Goal: Task Accomplishment & Management: Complete application form

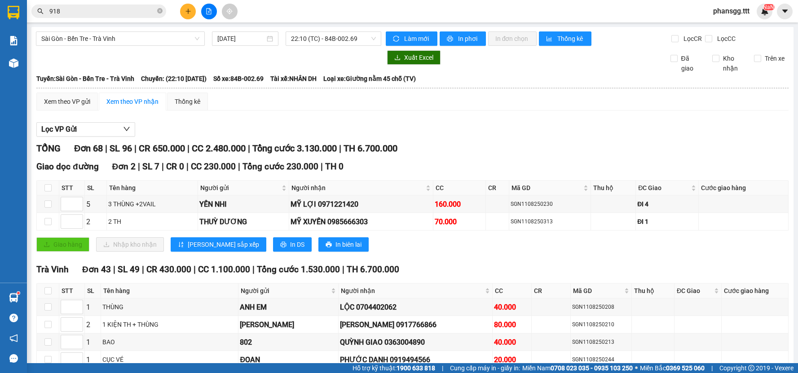
click at [187, 10] on icon "plus" at bounding box center [188, 11] width 6 height 6
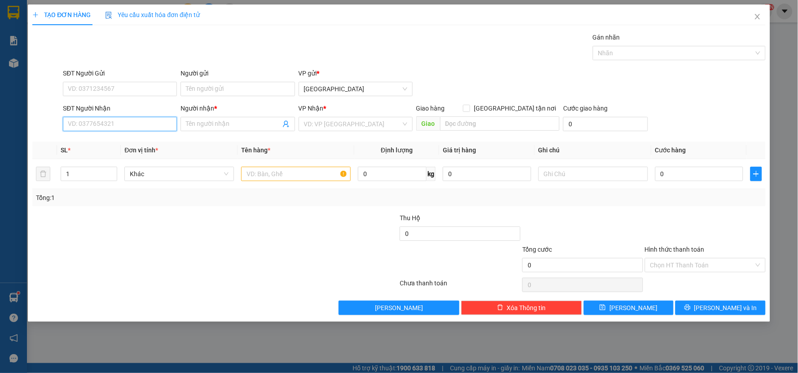
click at [128, 126] on input "SĐT Người Nhận" at bounding box center [120, 124] width 114 height 14
click at [230, 126] on input "Người nhận *" at bounding box center [233, 124] width 94 height 10
type input "6 TÀI"
click at [329, 119] on input "search" at bounding box center [352, 123] width 97 height 13
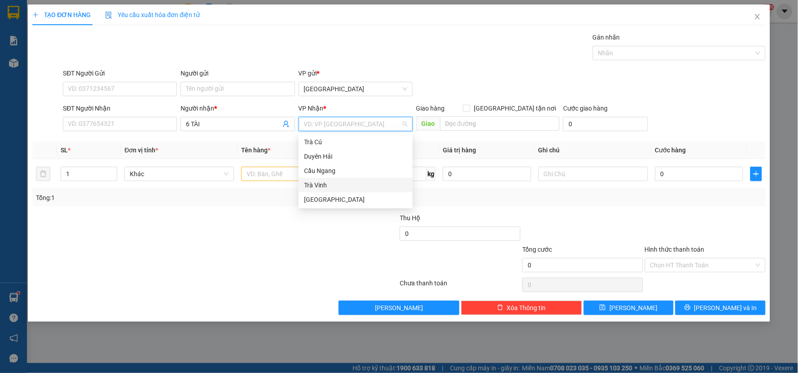
click at [332, 185] on div "Trà Vinh" at bounding box center [355, 185] width 103 height 10
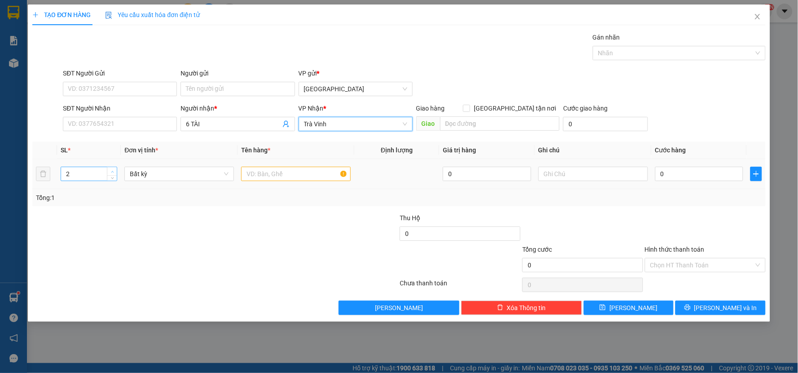
click at [111, 169] on span "up" at bounding box center [112, 171] width 5 height 5
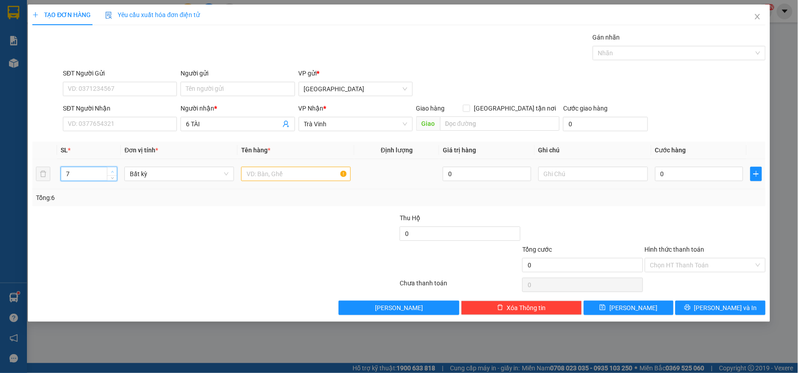
click at [111, 169] on span "up" at bounding box center [112, 171] width 5 height 5
type input "8"
click at [111, 169] on span "up" at bounding box center [112, 171] width 5 height 5
click at [250, 174] on input "text" at bounding box center [296, 174] width 110 height 14
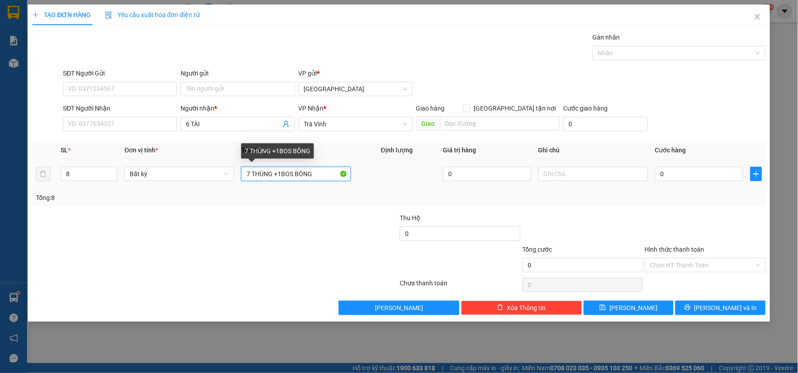
drag, startPoint x: 294, startPoint y: 175, endPoint x: 283, endPoint y: 176, distance: 10.8
click at [283, 176] on input "7 THÙNG +1BOS BÔNG" at bounding box center [296, 174] width 110 height 14
type input "7 THÙNG + BÔNG"
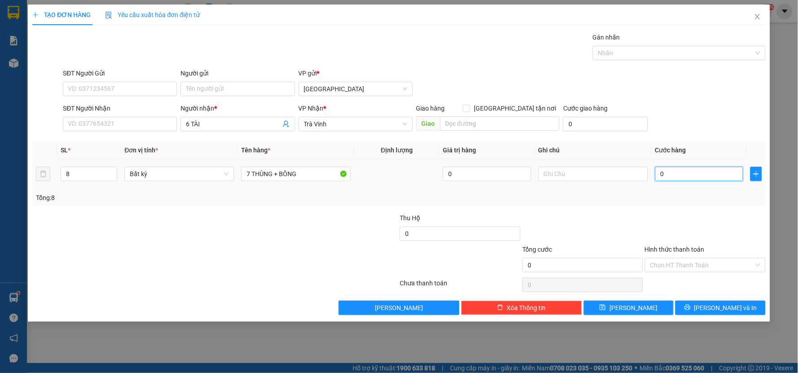
click at [703, 174] on input "0" at bounding box center [699, 174] width 89 height 14
type input "3"
type input "31"
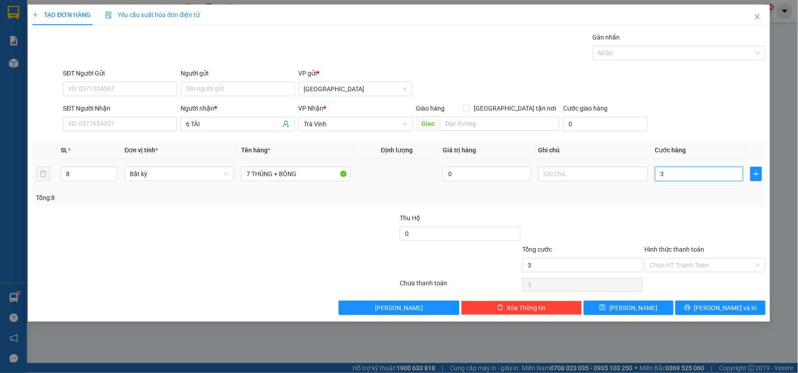
type input "31"
type input "310"
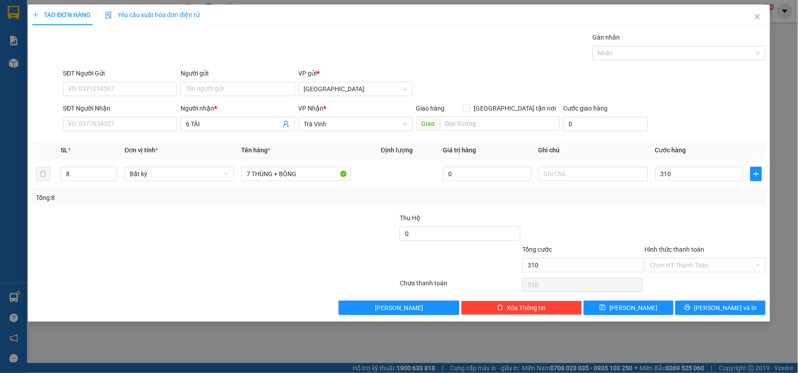
click at [706, 190] on div "Tổng: 8" at bounding box center [399, 197] width 734 height 17
type input "310.000"
click at [691, 309] on icon "printer" at bounding box center [688, 307] width 6 height 6
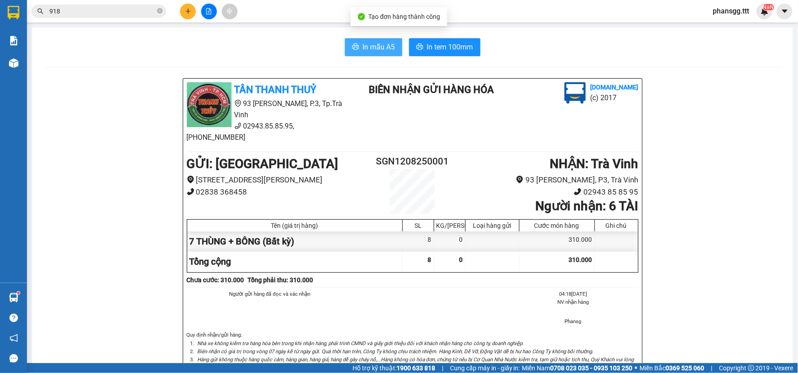
click at [365, 48] on span "In mẫu A5" at bounding box center [379, 46] width 32 height 11
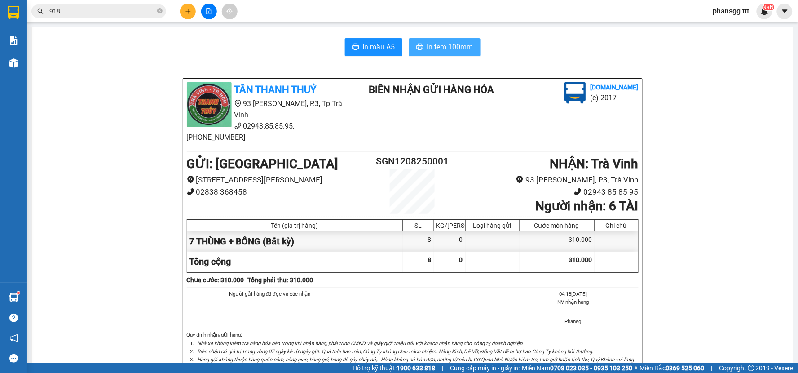
click at [441, 44] on span "In tem 100mm" at bounding box center [450, 46] width 46 height 11
click at [190, 14] on button at bounding box center [188, 12] width 16 height 16
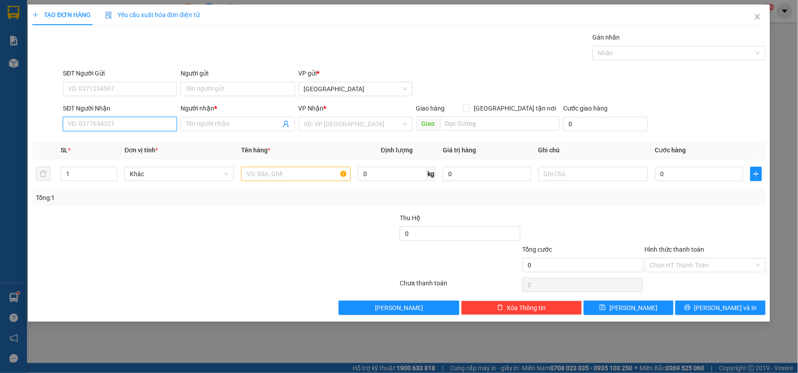
click at [118, 127] on input "SĐT Người Nhận" at bounding box center [120, 124] width 114 height 14
type input "C"
drag, startPoint x: 116, startPoint y: 124, endPoint x: 39, endPoint y: 124, distance: 76.8
click at [39, 124] on div "SĐT Người Nhận C C Người nhận * Tên người nhận VP Nhận * VD: VP Sài Gòn Giao hà…" at bounding box center [398, 118] width 735 height 31
type input "C"
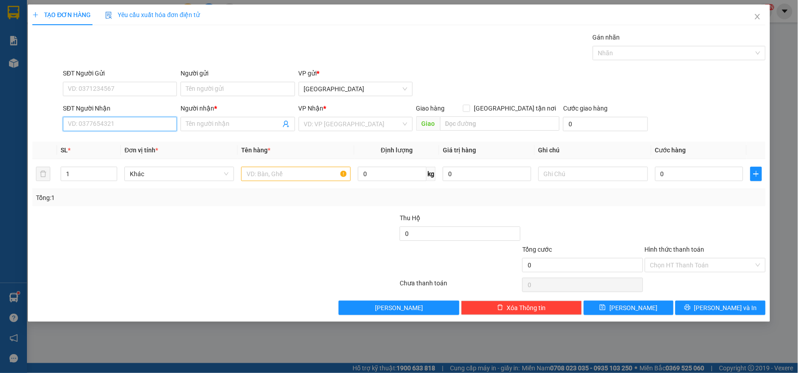
click at [129, 124] on input "SĐT Người Nhận" at bounding box center [120, 124] width 114 height 14
type input "C"
type input "THẢO"
click at [244, 127] on input "Người nhận *" at bounding box center [233, 124] width 94 height 10
drag, startPoint x: 90, startPoint y: 125, endPoint x: 49, endPoint y: 124, distance: 41.3
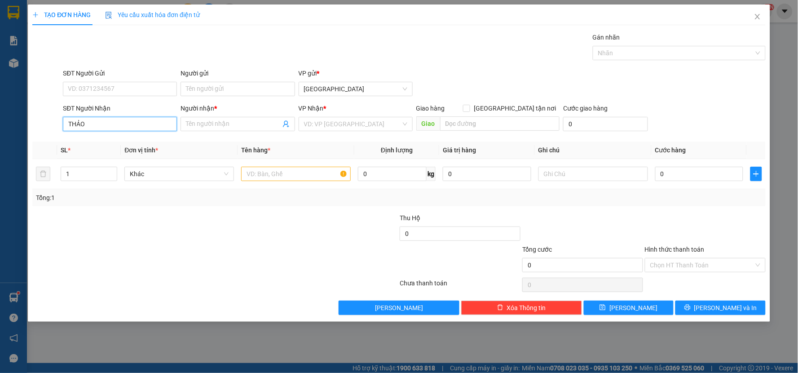
click at [49, 124] on div "SĐT Người Nhận THẢO THẢO Người nhận * Tên người nhận VP Nhận * VD: VP Sài Gòn G…" at bounding box center [398, 118] width 735 height 31
click at [220, 128] on input "Người nhận *" at bounding box center [233, 124] width 94 height 10
click at [315, 124] on input "search" at bounding box center [352, 123] width 97 height 13
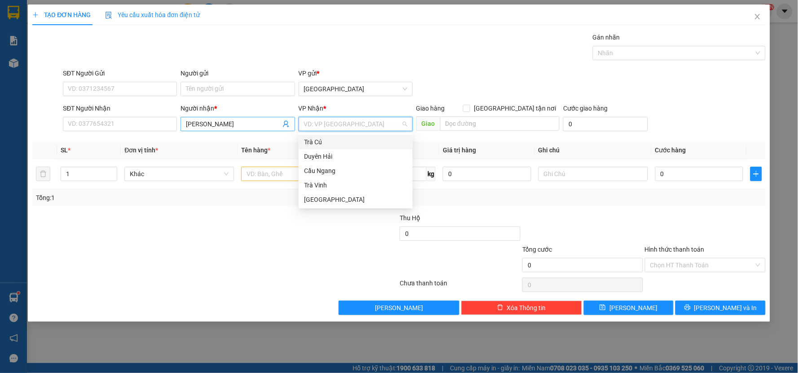
click at [216, 122] on input "CHI THẢO" at bounding box center [233, 124] width 94 height 10
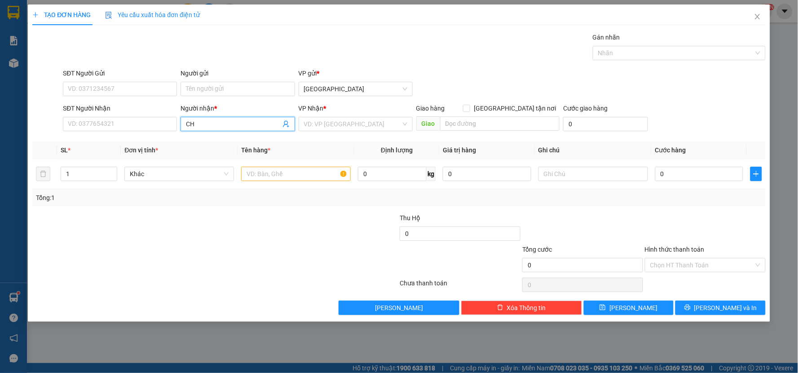
type input "C"
type input "PHƯỢNG TÈO"
click at [309, 120] on input "search" at bounding box center [352, 123] width 97 height 13
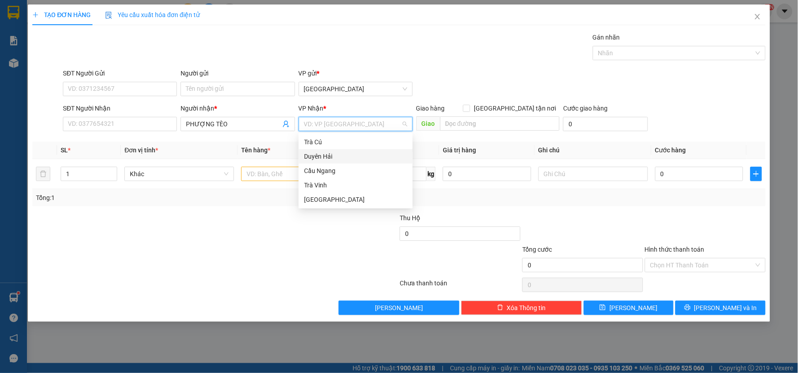
click at [323, 162] on div "Duyên Hải" at bounding box center [356, 156] width 114 height 14
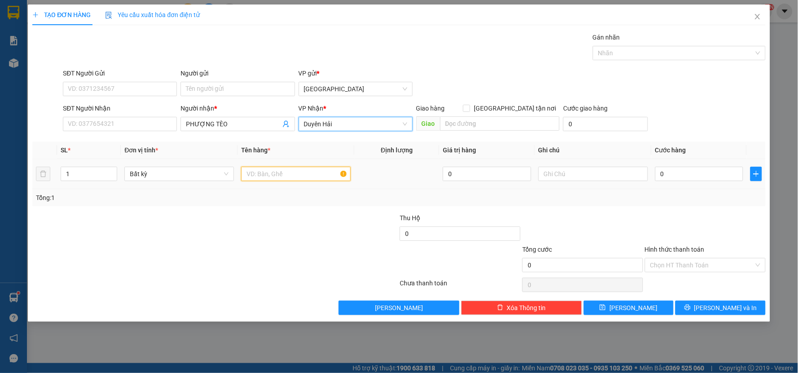
click at [302, 173] on input "text" at bounding box center [296, 174] width 110 height 14
type input "THÙNG BÔNG"
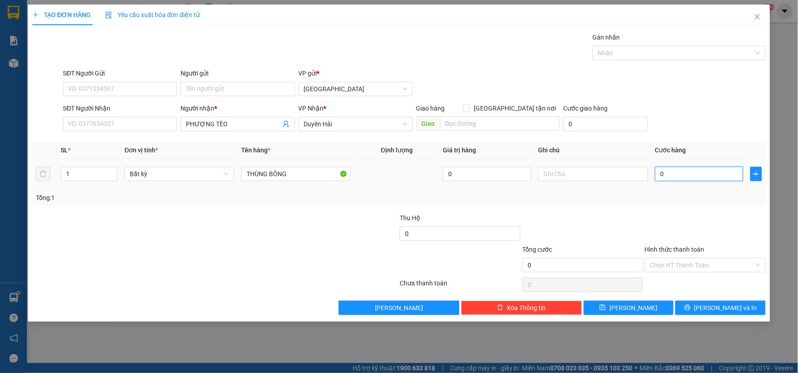
click at [665, 177] on input "0" at bounding box center [699, 174] width 89 height 14
type input "7"
type input "70"
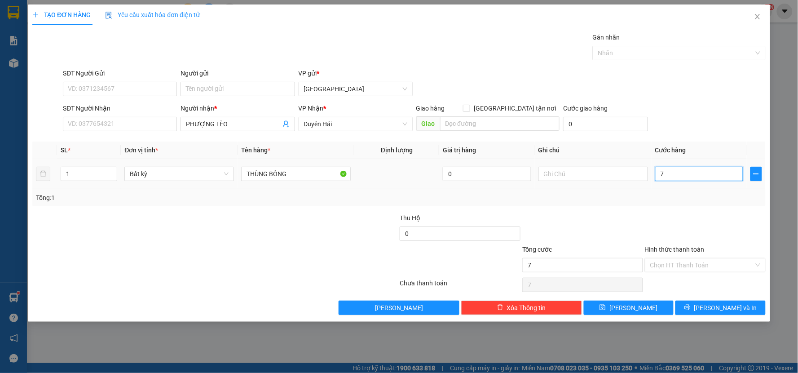
type input "70"
drag, startPoint x: 707, startPoint y: 212, endPoint x: 694, endPoint y: 237, distance: 27.9
click at [706, 213] on div "Transit Pickup Surcharge Ids Transit Deliver Surcharge Ids Transit Deliver Surc…" at bounding box center [399, 173] width 734 height 283
type input "70.000"
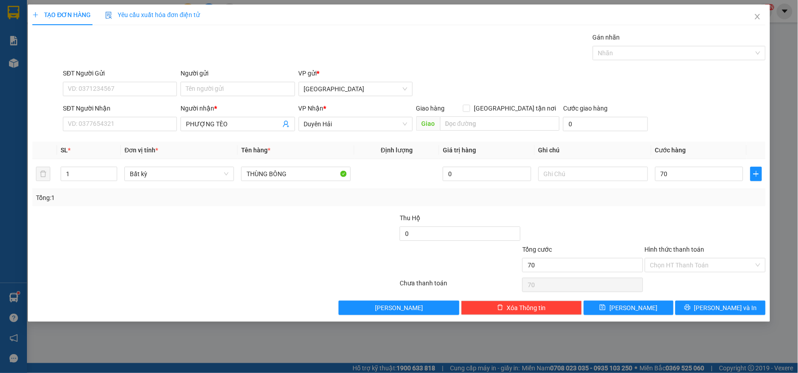
type input "70.000"
drag, startPoint x: 708, startPoint y: 306, endPoint x: 695, endPoint y: 302, distance: 13.6
click at [691, 306] on icon "printer" at bounding box center [688, 307] width 6 height 6
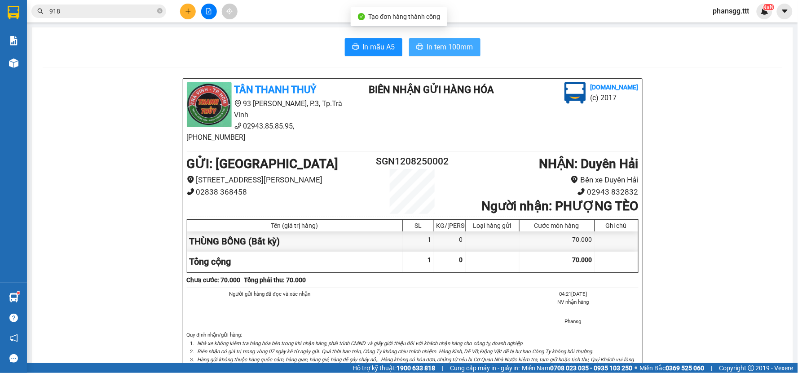
click at [448, 50] on span "In tem 100mm" at bounding box center [450, 46] width 46 height 11
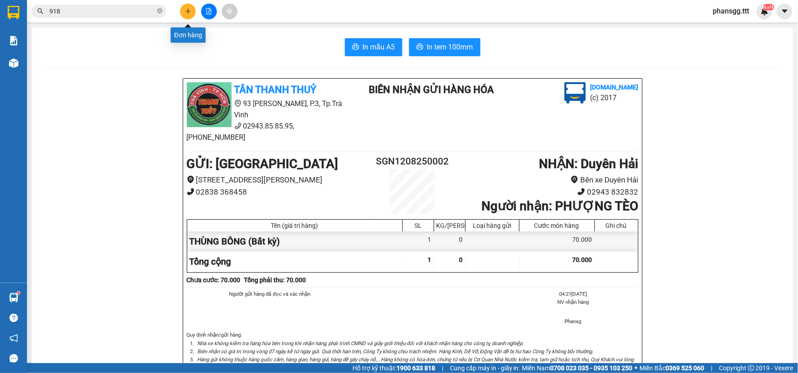
click at [187, 13] on icon "plus" at bounding box center [188, 11] width 6 height 6
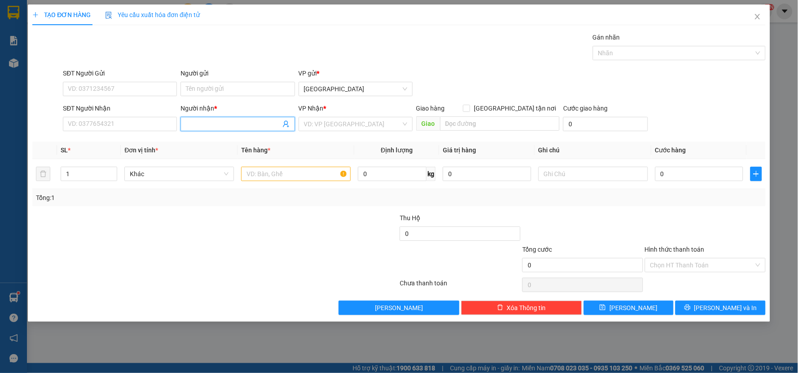
click at [204, 121] on input "Người nhận *" at bounding box center [233, 124] width 94 height 10
type input "PHỐ HOA"
click at [347, 127] on input "search" at bounding box center [352, 123] width 97 height 13
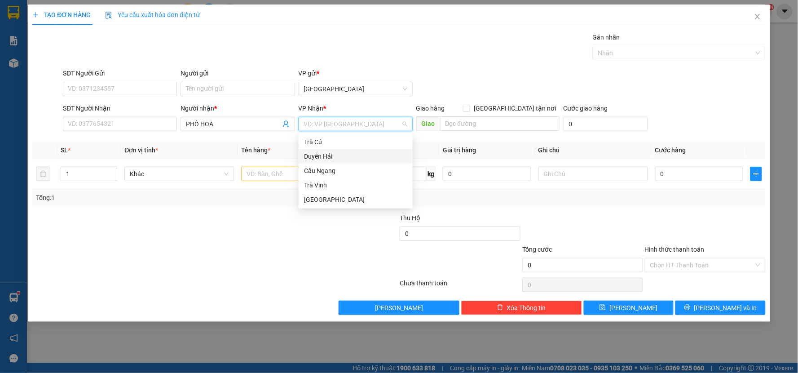
click at [347, 158] on div "Duyên Hải" at bounding box center [355, 156] width 103 height 10
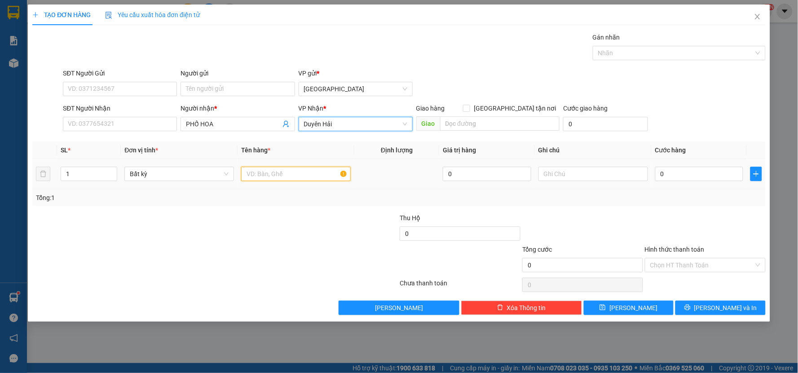
click at [303, 173] on input "text" at bounding box center [296, 174] width 110 height 14
type input "THÙNG BÔNG"
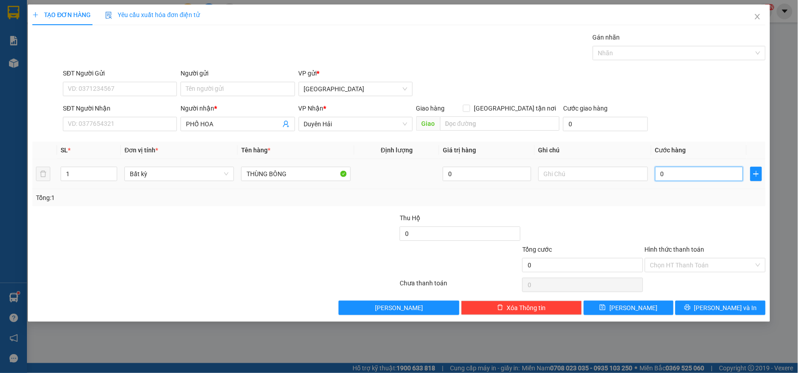
click at [713, 173] on input "0" at bounding box center [699, 174] width 89 height 14
type input "4"
type input "40"
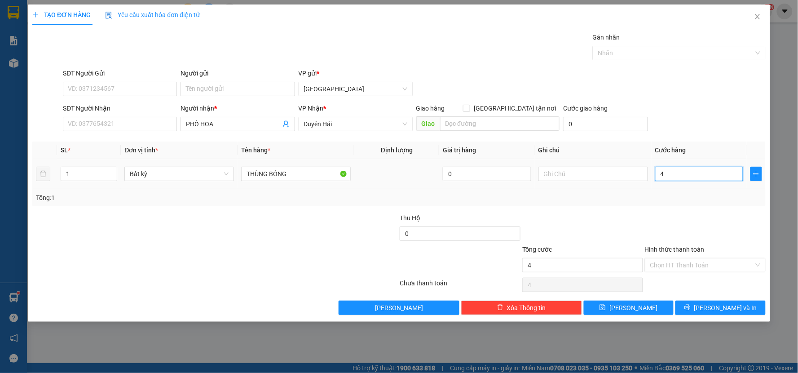
type input "40"
click at [703, 208] on div "Transit Pickup Surcharge Ids Transit Deliver Surcharge Ids Transit Deliver Surc…" at bounding box center [399, 173] width 734 height 283
type input "40.000"
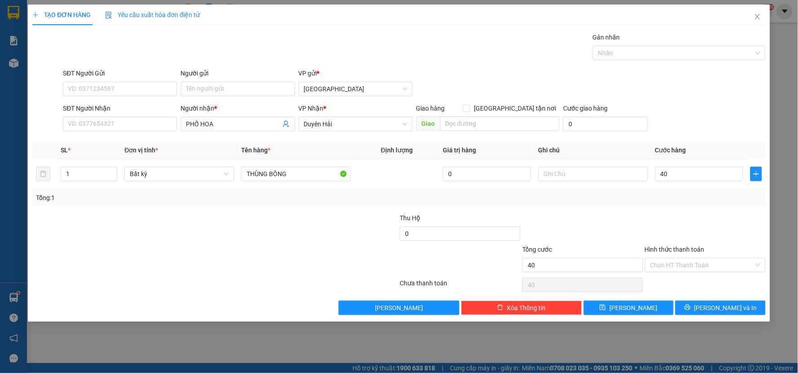
type input "40.000"
click at [703, 312] on button "[PERSON_NAME] và In" at bounding box center [721, 308] width 90 height 14
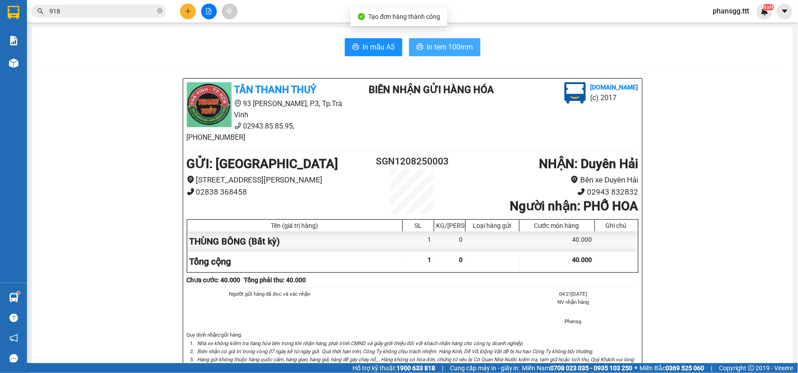
click at [427, 51] on span "In tem 100mm" at bounding box center [450, 46] width 46 height 11
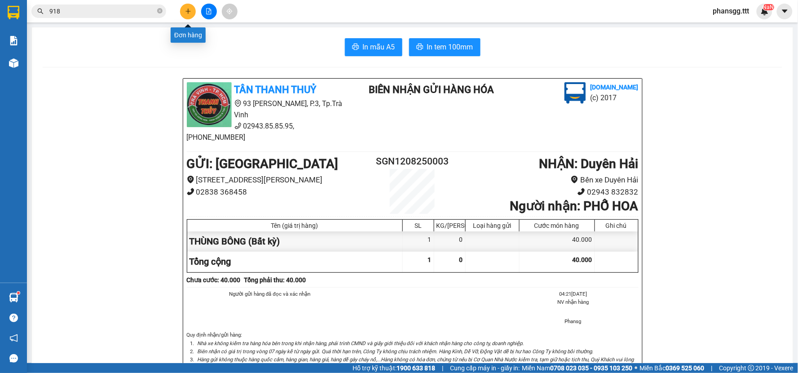
click at [189, 12] on icon "plus" at bounding box center [188, 11] width 6 height 6
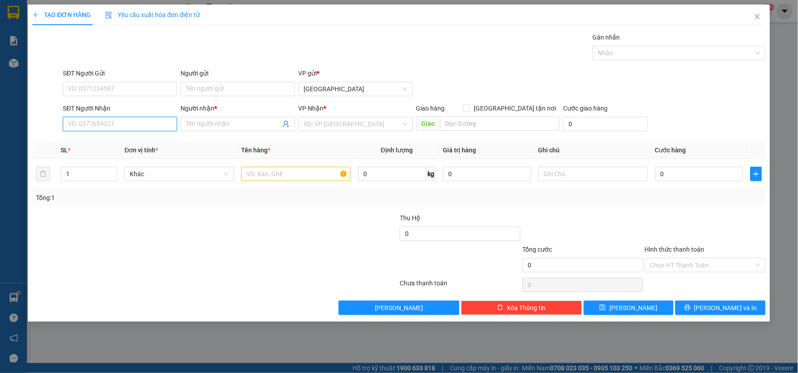
click at [162, 126] on input "SĐT Người Nhận" at bounding box center [120, 124] width 114 height 14
click at [227, 127] on input "Người nhận *" at bounding box center [233, 124] width 94 height 10
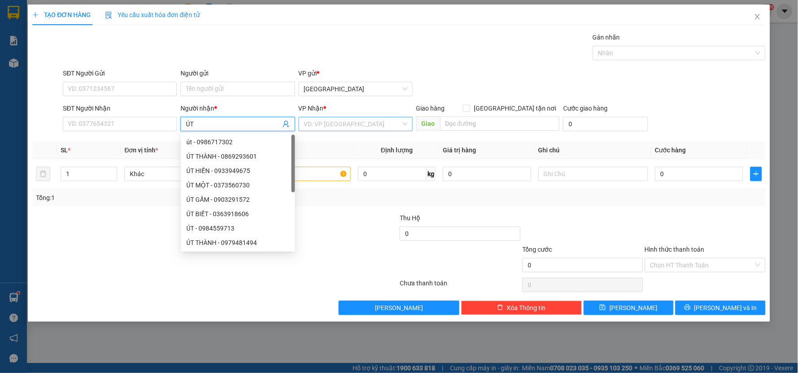
type input "ÚT"
click at [338, 118] on input "search" at bounding box center [352, 123] width 97 height 13
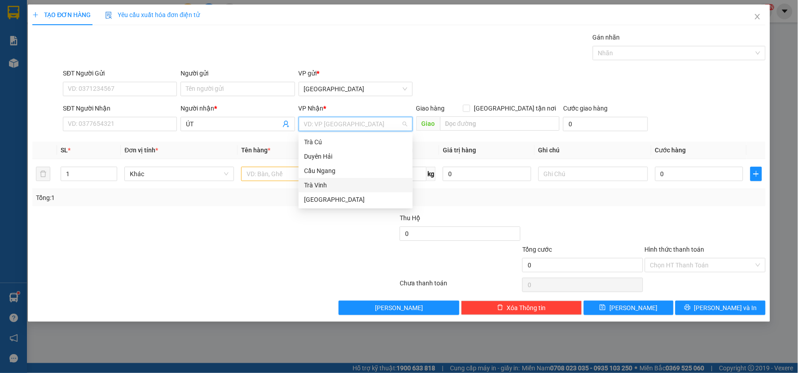
click at [327, 182] on div "Trà Vinh" at bounding box center [355, 185] width 103 height 10
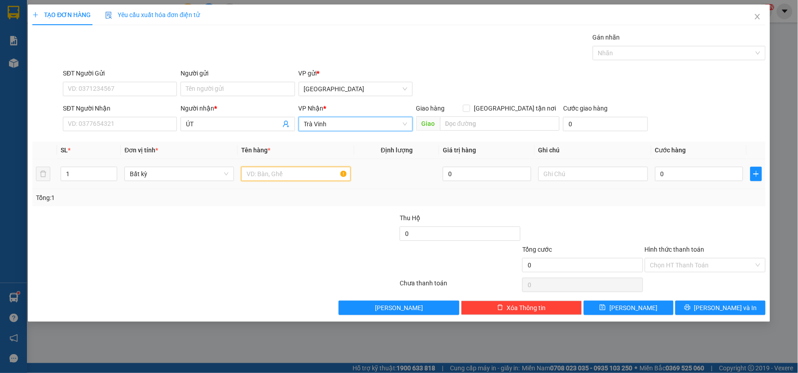
click at [291, 176] on input "text" at bounding box center [296, 174] width 110 height 14
type input "THÙNG BÔNG"
click at [691, 187] on td "0" at bounding box center [700, 174] width 96 height 30
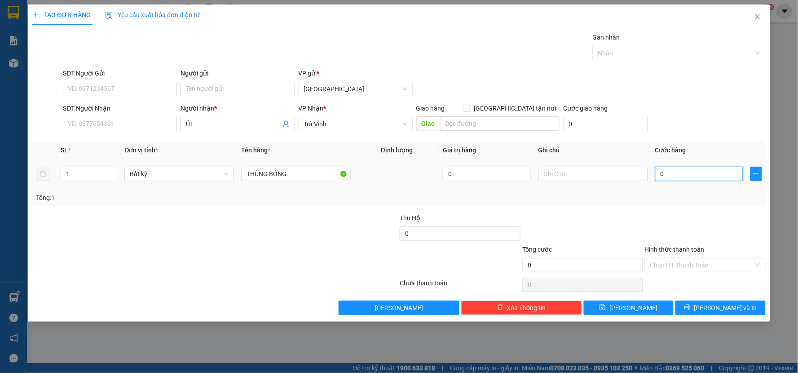
click at [689, 177] on input "0" at bounding box center [699, 174] width 89 height 14
type input "4"
type input "40"
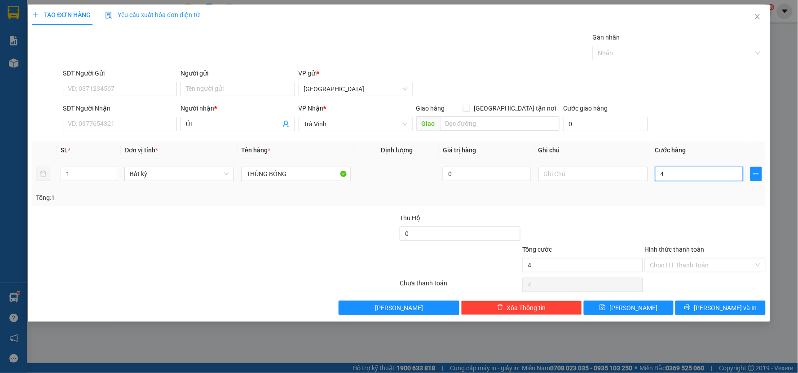
type input "40"
click at [658, 200] on div "Tổng: 1" at bounding box center [399, 198] width 726 height 10
type input "40.000"
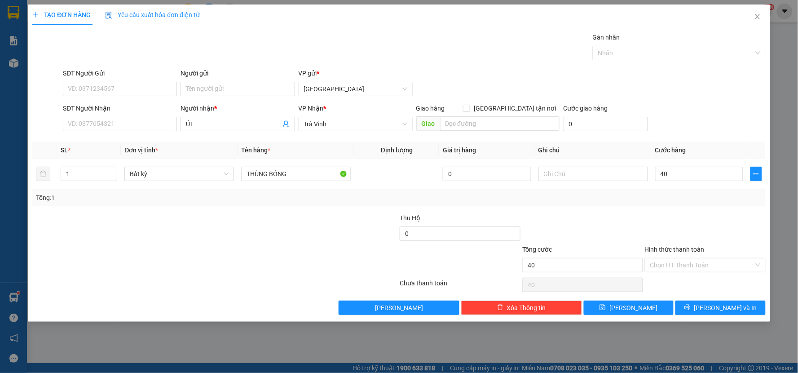
type input "40.000"
click at [691, 305] on icon "printer" at bounding box center [688, 307] width 6 height 6
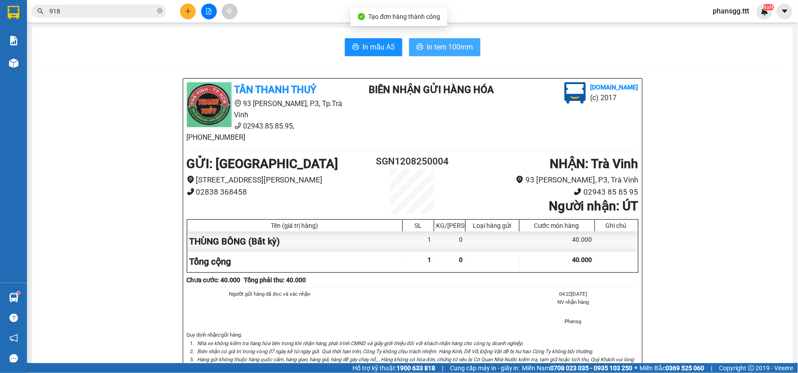
click at [451, 48] on span "In tem 100mm" at bounding box center [450, 46] width 46 height 11
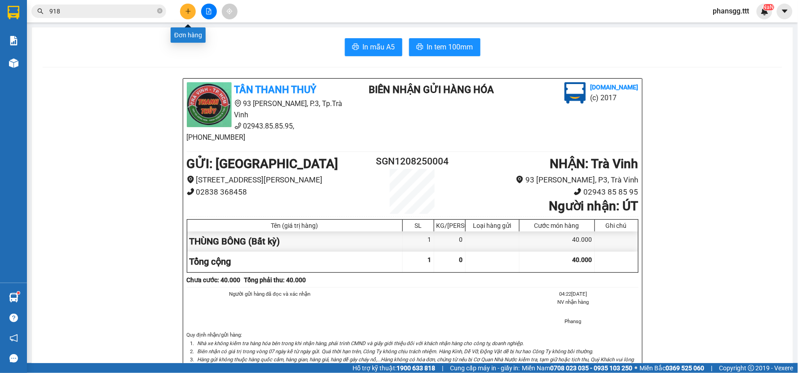
click at [186, 11] on icon "plus" at bounding box center [188, 11] width 6 height 6
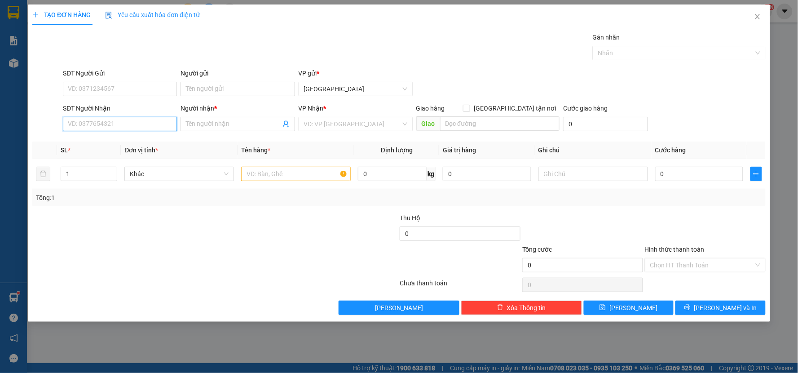
click at [147, 127] on input "SĐT Người Nhận" at bounding box center [120, 124] width 114 height 14
click at [199, 120] on input "Người nhận *" at bounding box center [233, 124] width 94 height 10
type input "THỤC GHI"
click at [375, 128] on input "search" at bounding box center [352, 123] width 97 height 13
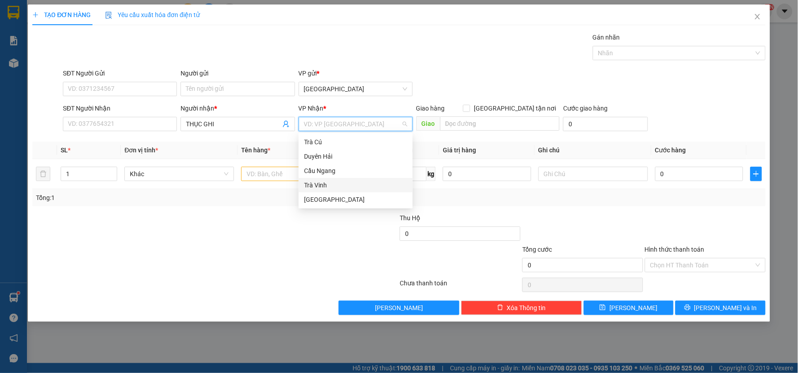
click at [326, 186] on div "Trà Vinh" at bounding box center [355, 185] width 103 height 10
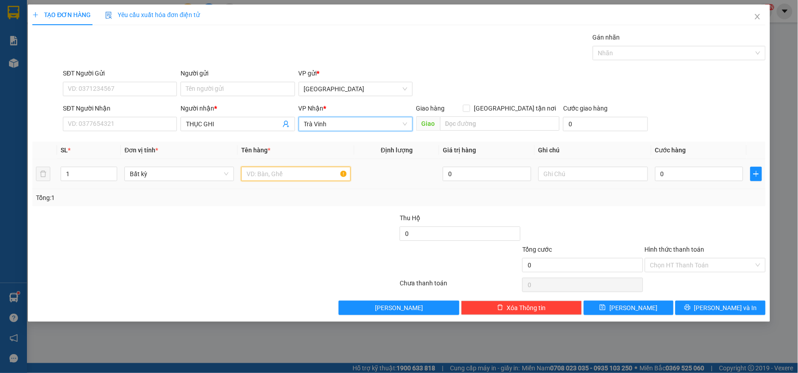
click at [304, 173] on input "text" at bounding box center [296, 174] width 110 height 14
type input "THÙNG BÔNG"
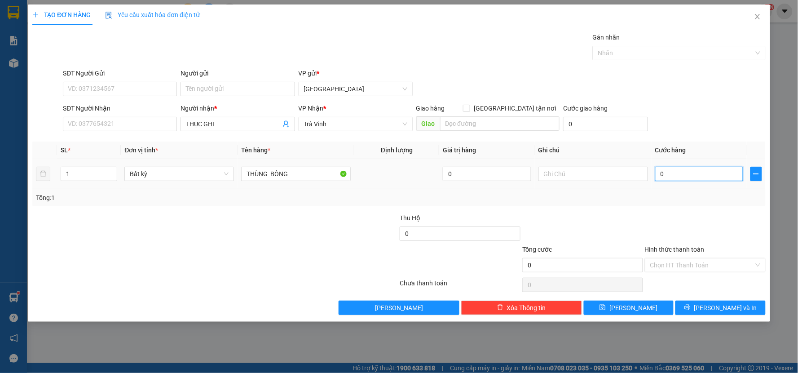
click at [666, 175] on input "0" at bounding box center [699, 174] width 89 height 14
type input "4"
type input "40"
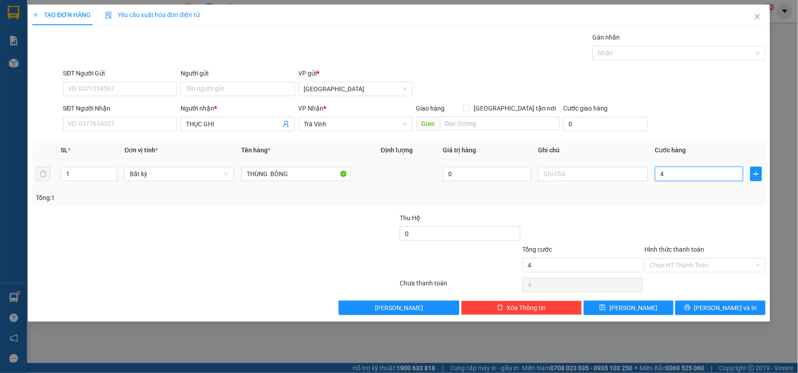
type input "40"
click at [653, 218] on div at bounding box center [705, 228] width 123 height 31
type input "40.000"
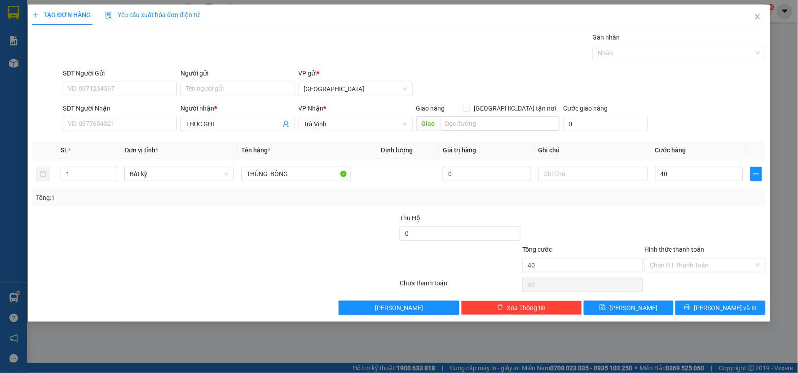
type input "40.000"
click at [721, 312] on span "[PERSON_NAME] và In" at bounding box center [726, 308] width 63 height 10
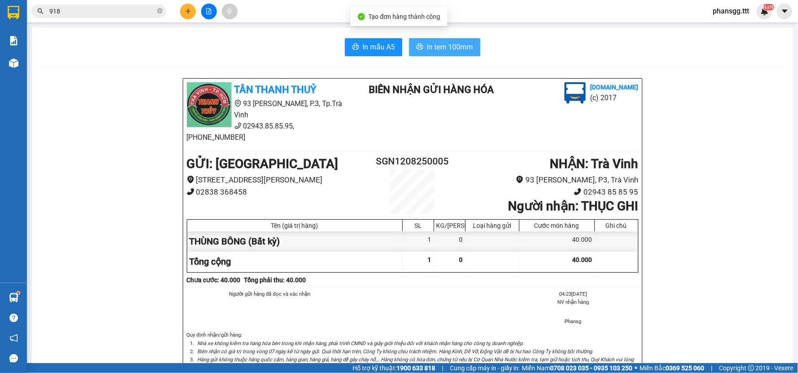
click at [432, 49] on span "In tem 100mm" at bounding box center [450, 46] width 46 height 11
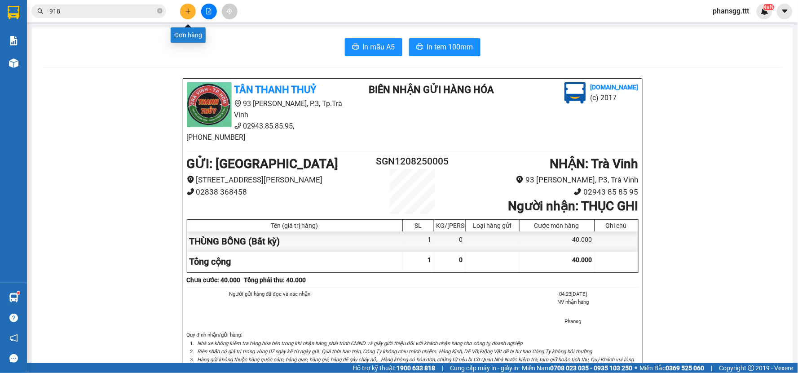
click at [190, 6] on button at bounding box center [188, 12] width 16 height 16
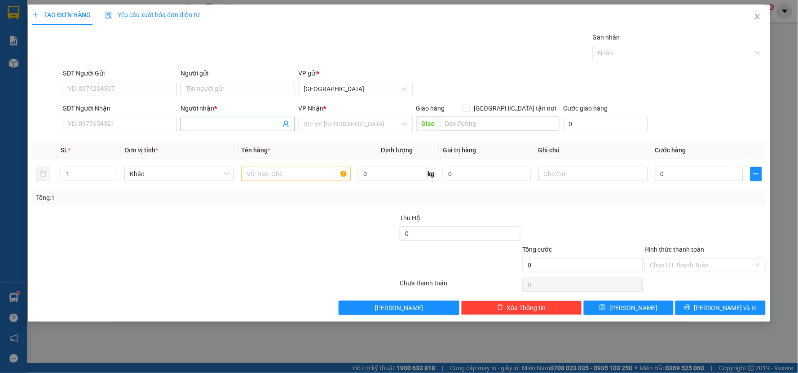
click at [208, 128] on input "Người nhận *" at bounding box center [233, 124] width 94 height 10
type input "CHI LOAN"
click at [199, 201] on div "Tổng: 1" at bounding box center [172, 198] width 272 height 10
click at [332, 125] on input "search" at bounding box center [352, 123] width 97 height 13
click at [273, 173] on input "text" at bounding box center [296, 174] width 110 height 14
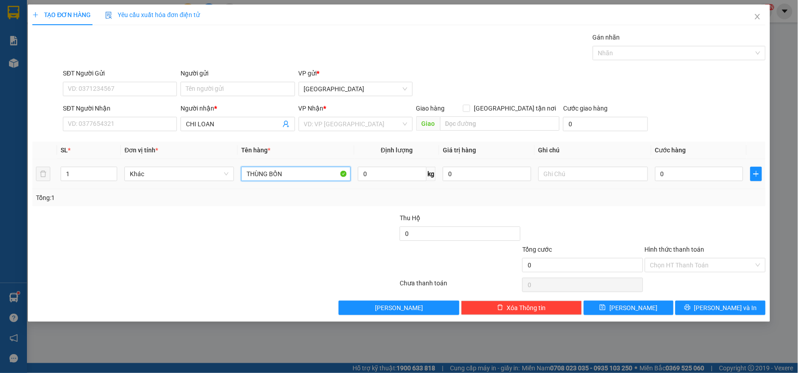
drag, startPoint x: 288, startPoint y: 173, endPoint x: 267, endPoint y: 176, distance: 20.4
click at [267, 176] on input "THÙNG BỒN" at bounding box center [296, 174] width 110 height 14
drag, startPoint x: 292, startPoint y: 177, endPoint x: 269, endPoint y: 180, distance: 23.6
click at [269, 180] on input "THÙNGBOONG" at bounding box center [296, 174] width 110 height 14
type input "THÙNG BÔNG"
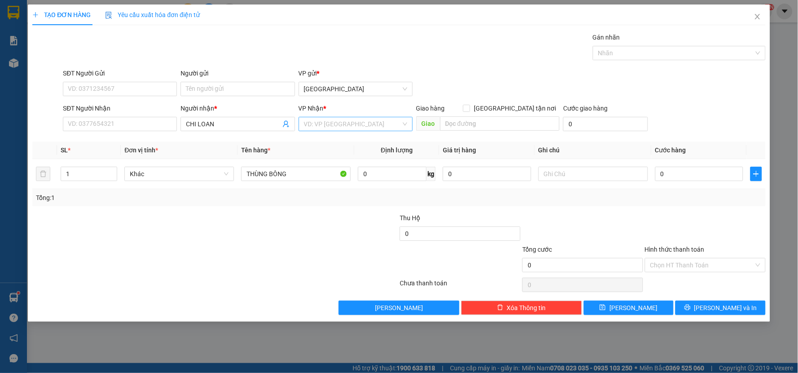
click at [334, 122] on input "search" at bounding box center [352, 123] width 97 height 13
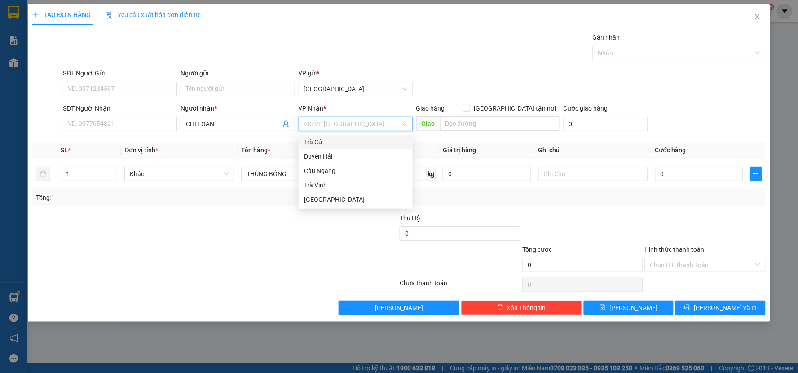
click at [595, 203] on div "Tổng: 1" at bounding box center [399, 197] width 734 height 17
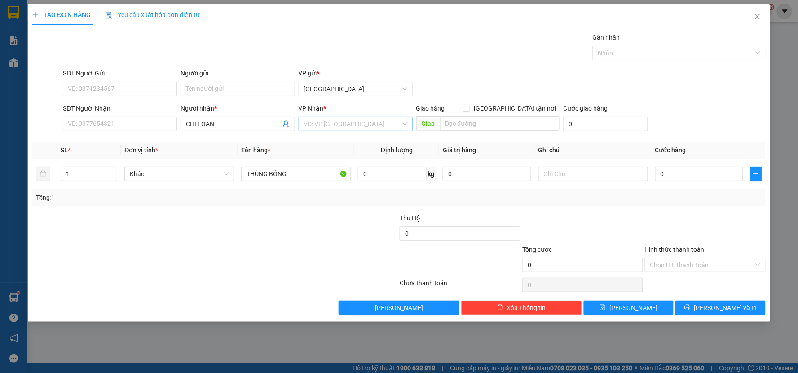
click at [303, 128] on div "VD: VP [GEOGRAPHIC_DATA]" at bounding box center [356, 124] width 114 height 14
click at [329, 188] on div "Trà Vinh" at bounding box center [355, 185] width 103 height 10
click at [691, 178] on input "0" at bounding box center [699, 174] width 89 height 14
type input "5"
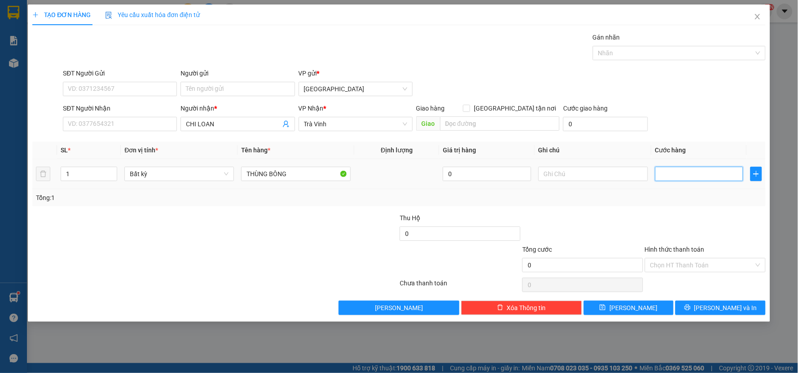
type input "5"
type input "50"
click at [685, 201] on div "Tổng: 1" at bounding box center [399, 198] width 726 height 10
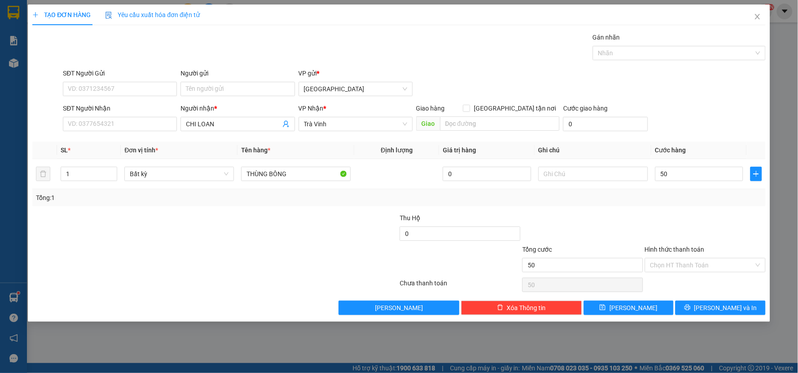
type input "50.000"
drag, startPoint x: 710, startPoint y: 304, endPoint x: 706, endPoint y: 279, distance: 24.5
click at [709, 302] on button "[PERSON_NAME] và In" at bounding box center [721, 308] width 90 height 14
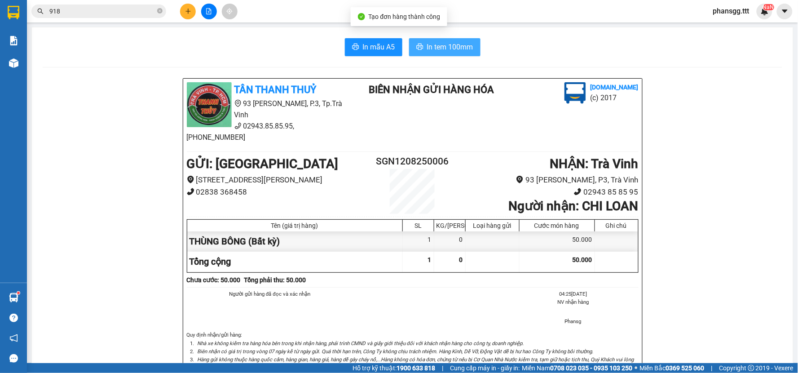
click at [433, 43] on span "In tem 100mm" at bounding box center [450, 46] width 46 height 11
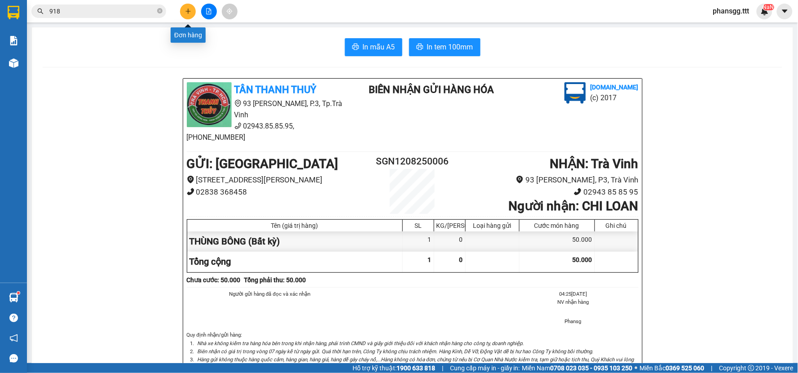
click at [189, 15] on button at bounding box center [188, 12] width 16 height 16
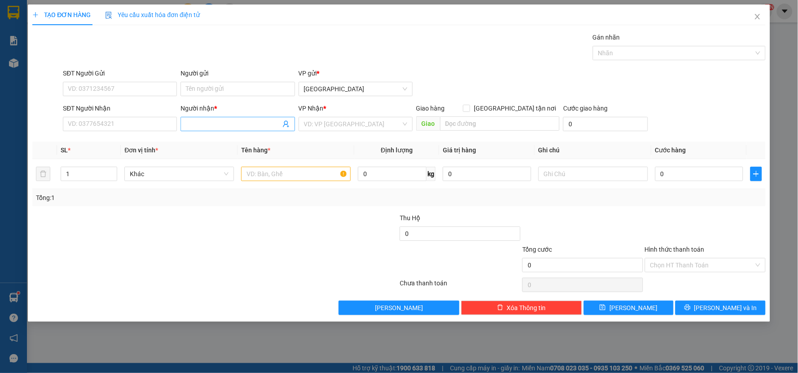
click at [240, 129] on span at bounding box center [238, 124] width 114 height 14
type input "PHỐ HOA"
click at [358, 128] on input "search" at bounding box center [352, 123] width 97 height 13
drag, startPoint x: 230, startPoint y: 122, endPoint x: 151, endPoint y: 127, distance: 78.8
click at [151, 127] on div "SĐT Người Nhận VD: 0377654321 Người nhận * PHỐ HOA PHỐ HOA VP Nhận * VD: VP Sài…" at bounding box center [414, 118] width 706 height 31
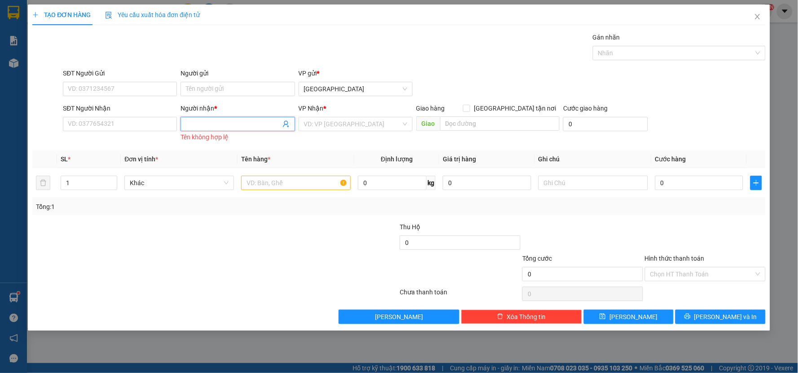
click at [214, 127] on input "Người nhận *" at bounding box center [233, 124] width 94 height 10
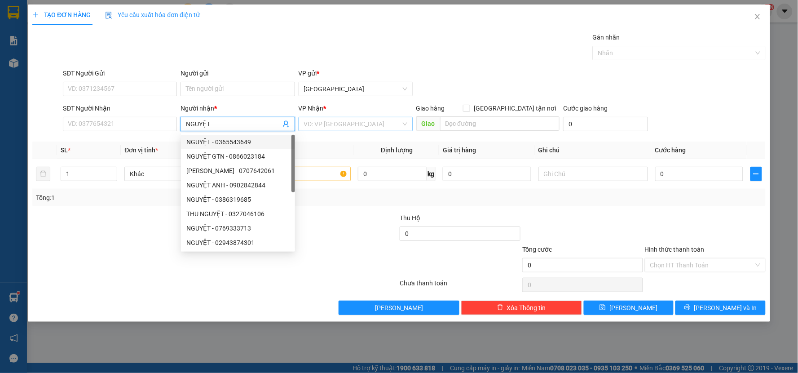
type input "NGUYỆT"
click at [370, 122] on input "search" at bounding box center [352, 123] width 97 height 13
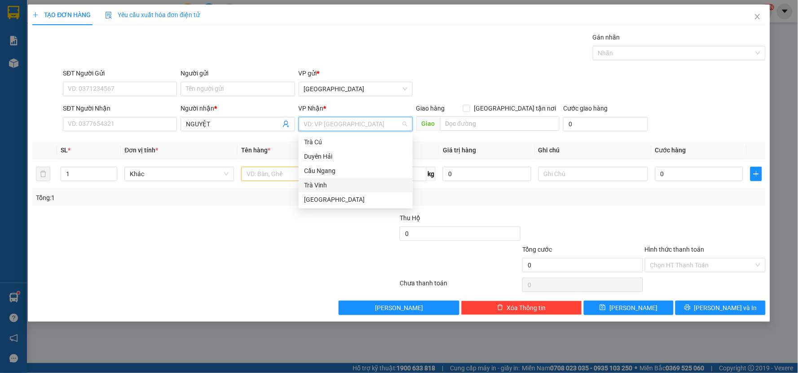
click at [343, 181] on div "Trà Vinh" at bounding box center [355, 185] width 103 height 10
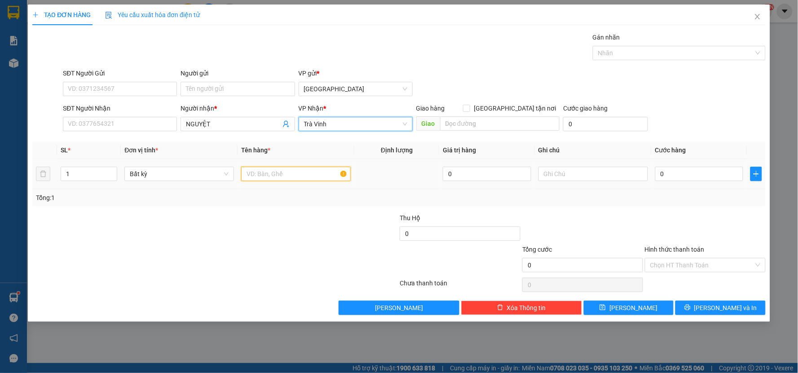
click at [292, 172] on input "text" at bounding box center [296, 174] width 110 height 14
type input "THX"
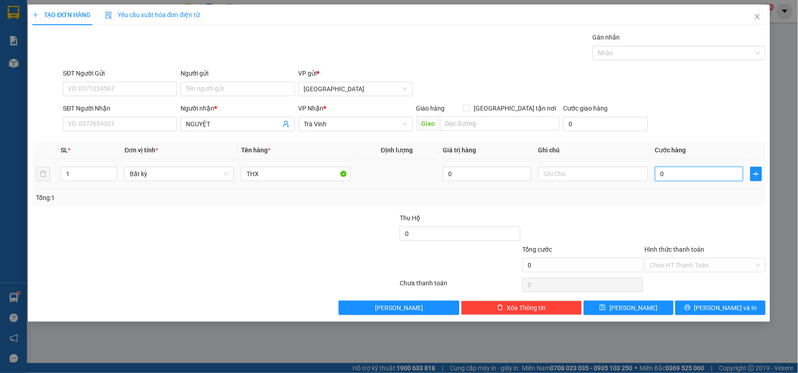
click at [692, 174] on input "0" at bounding box center [699, 174] width 89 height 14
type input "1"
type input "10"
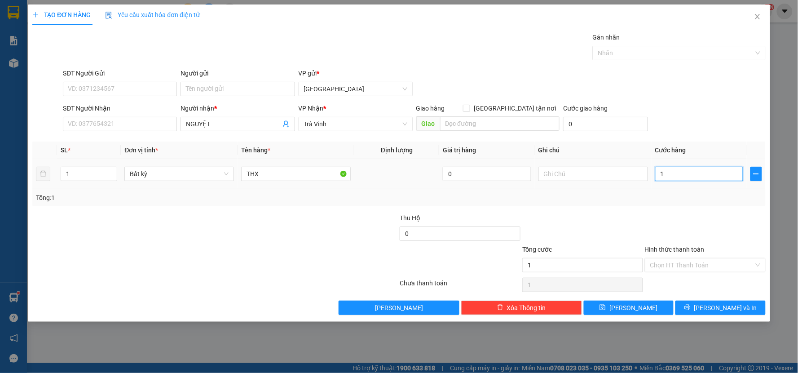
type input "10"
type input "100"
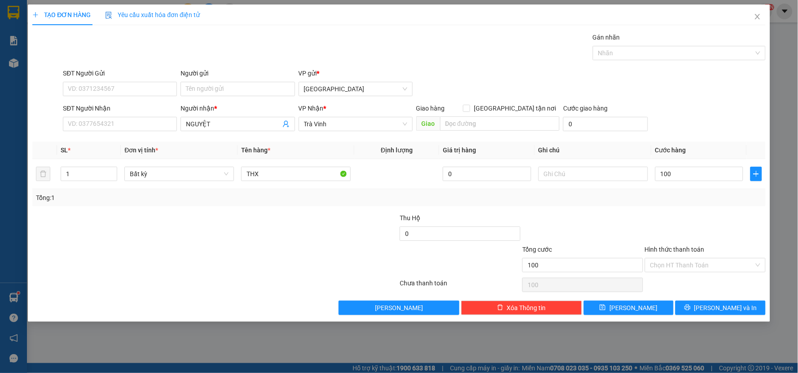
click at [659, 232] on div at bounding box center [705, 228] width 123 height 31
type input "100.000"
drag, startPoint x: 721, startPoint y: 315, endPoint x: 718, endPoint y: 291, distance: 24.4
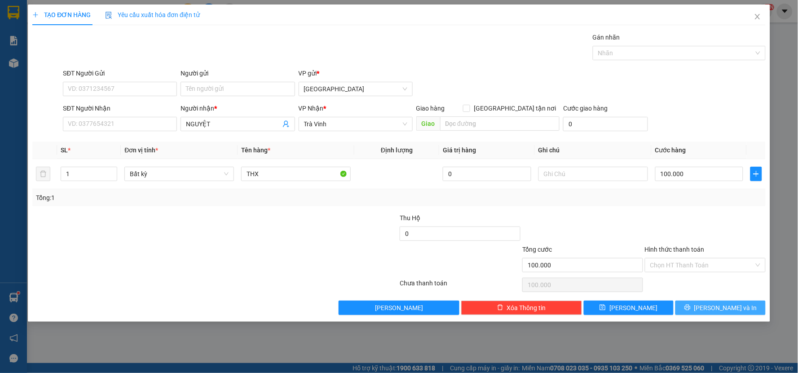
click at [721, 302] on button "[PERSON_NAME] và In" at bounding box center [721, 308] width 90 height 14
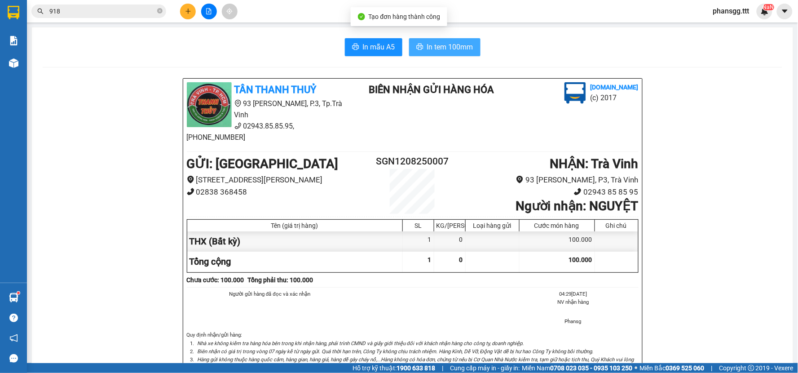
click at [432, 45] on span "In tem 100mm" at bounding box center [450, 46] width 46 height 11
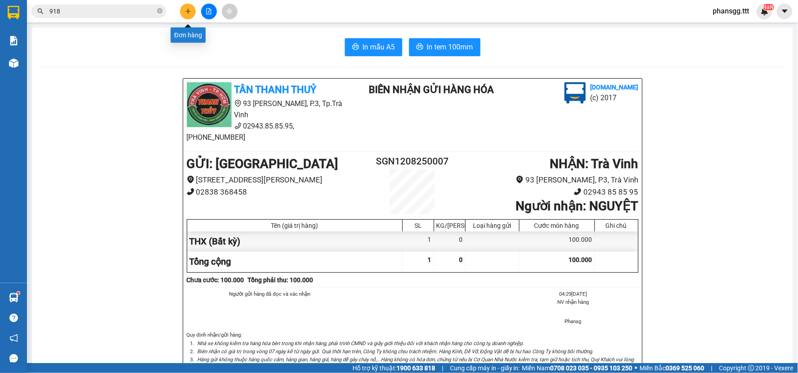
click at [190, 7] on button at bounding box center [188, 12] width 16 height 16
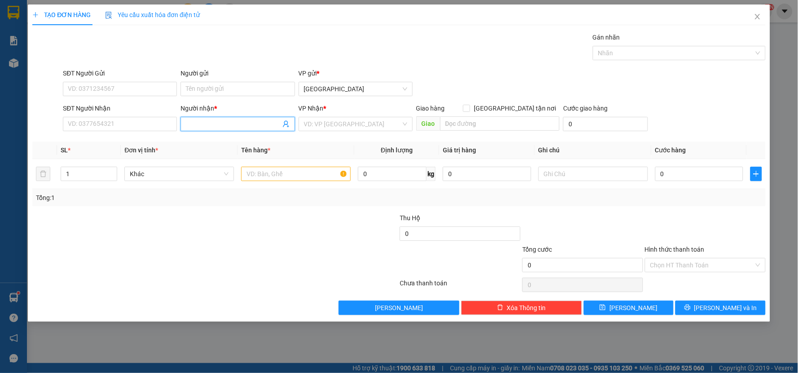
click at [215, 124] on input "Người nhận *" at bounding box center [233, 124] width 94 height 10
type input "CHI THẢO"
click at [329, 123] on input "search" at bounding box center [352, 123] width 97 height 13
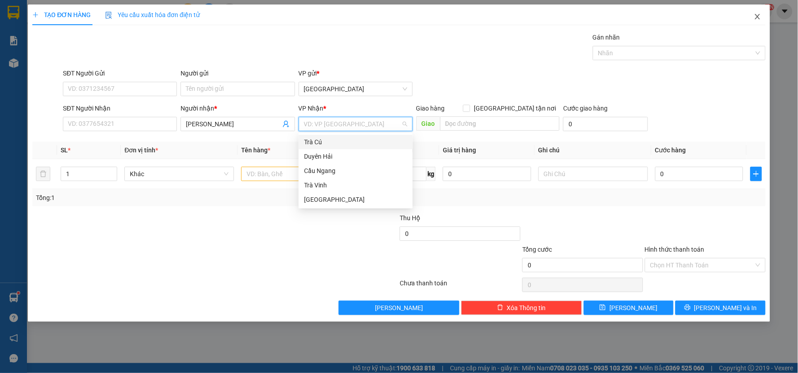
click at [757, 17] on icon "close" at bounding box center [757, 16] width 7 height 7
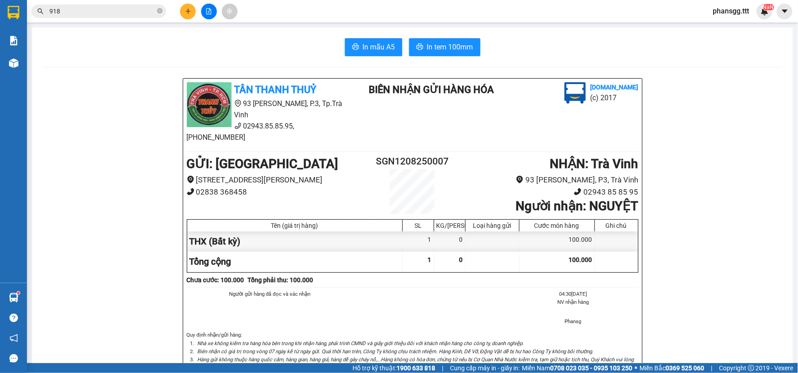
click at [129, 11] on input "918" at bounding box center [102, 11] width 106 height 10
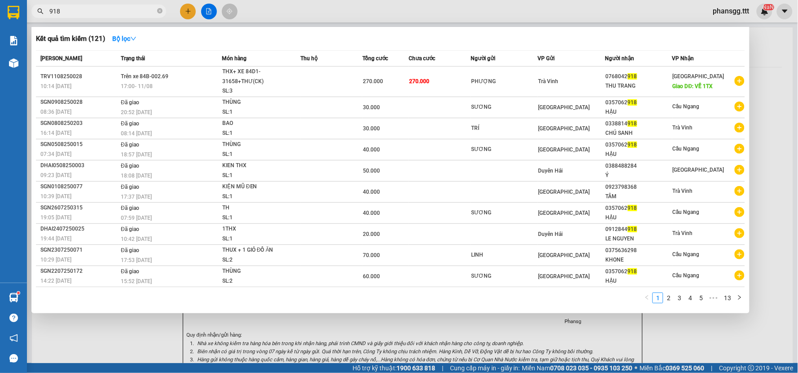
click at [129, 11] on input "918" at bounding box center [102, 11] width 106 height 10
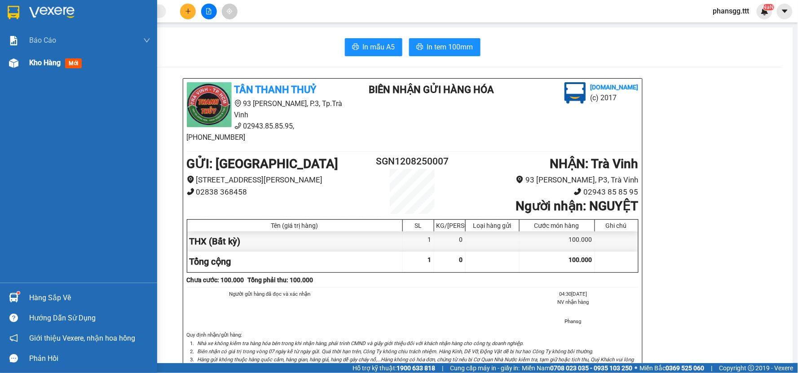
click at [21, 63] on div at bounding box center [14, 63] width 16 height 16
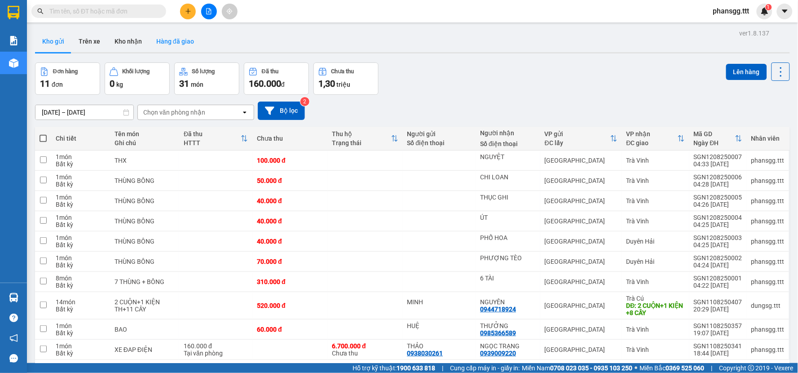
click at [183, 44] on button "Hàng đã giao" at bounding box center [175, 42] width 52 height 22
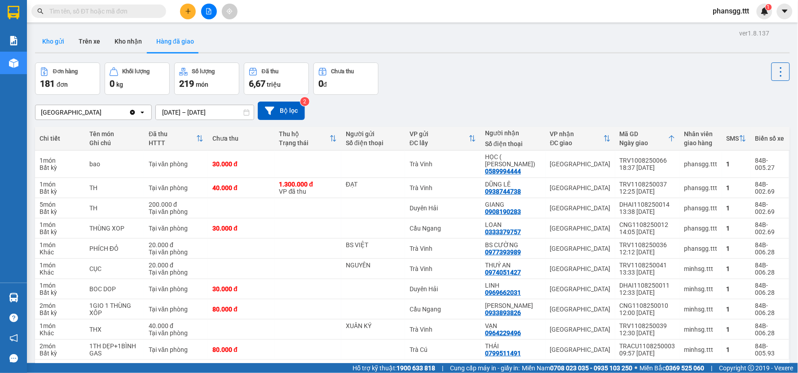
click at [54, 36] on button "Kho gửi" at bounding box center [53, 42] width 36 height 22
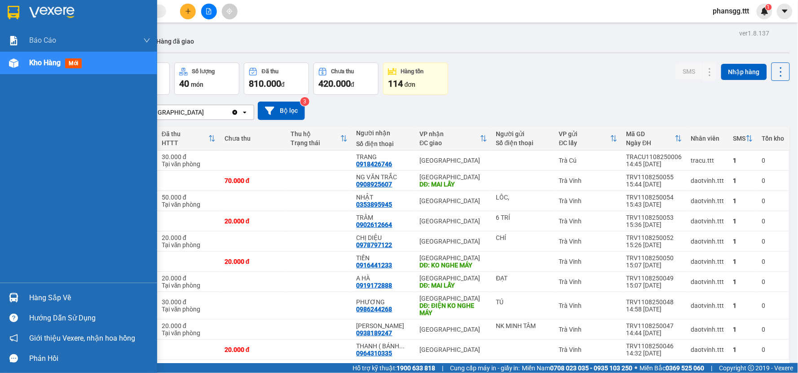
click at [24, 297] on div "Hàng sắp về" at bounding box center [78, 298] width 157 height 20
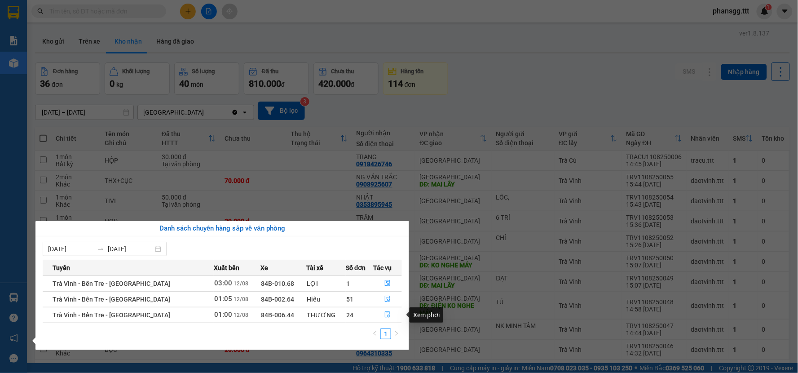
click at [385, 313] on icon "file-done" at bounding box center [387, 314] width 5 height 6
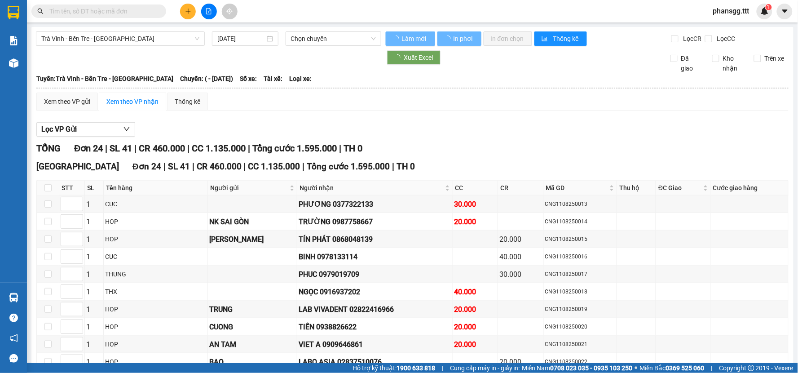
type input "[DATE]"
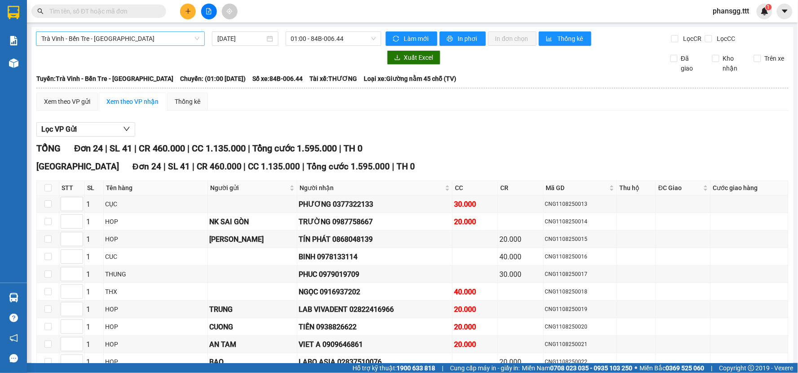
click at [139, 39] on span "Trà Vinh - Bến Tre - [GEOGRAPHIC_DATA]" at bounding box center [120, 38] width 158 height 13
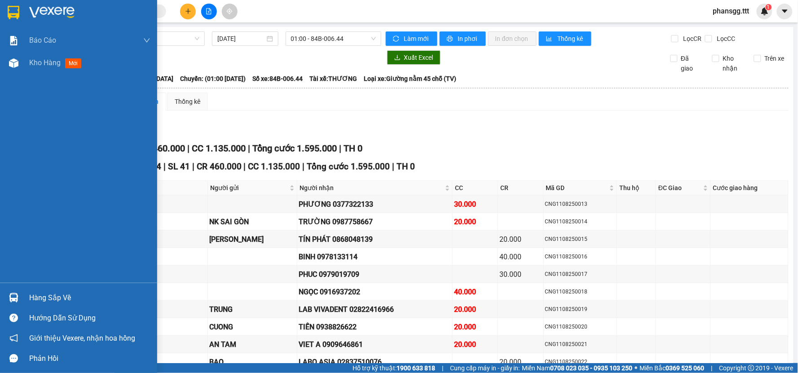
click at [15, 301] on img at bounding box center [13, 297] width 9 height 9
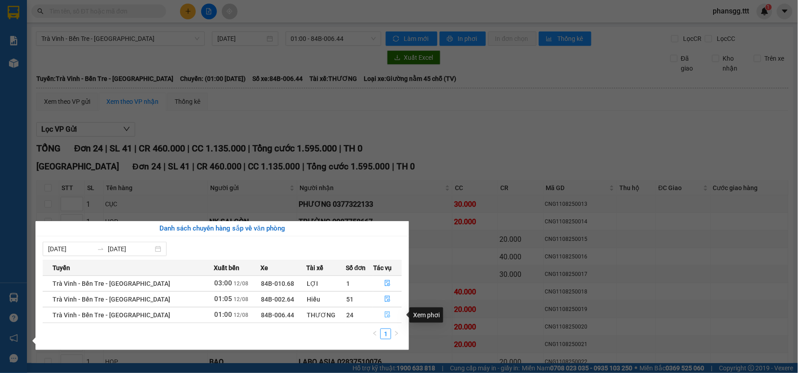
click at [385, 316] on icon "file-done" at bounding box center [388, 314] width 6 height 6
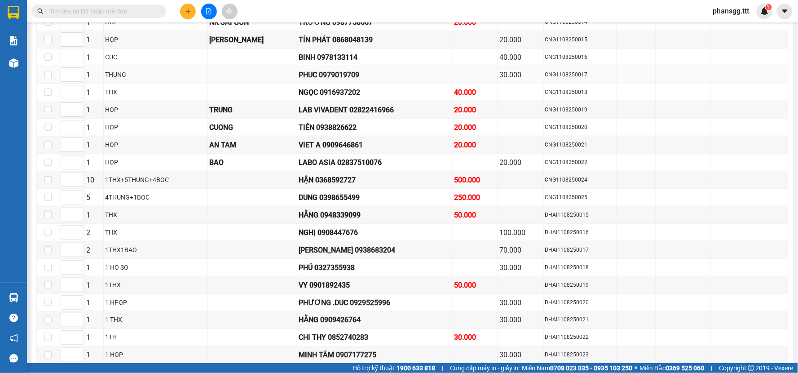
scroll to position [303, 0]
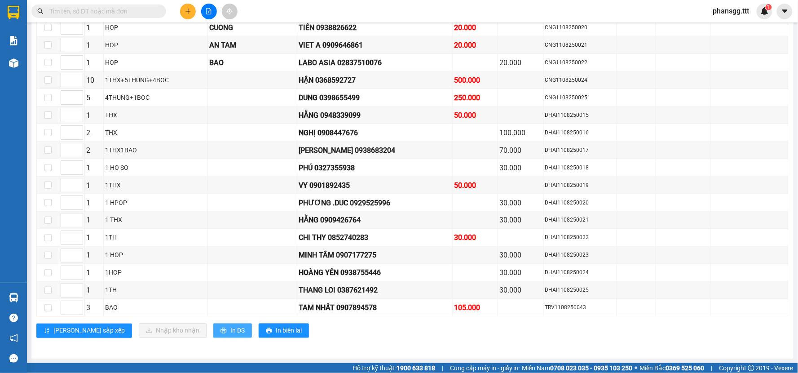
click at [230, 326] on span "In DS" at bounding box center [237, 331] width 14 height 10
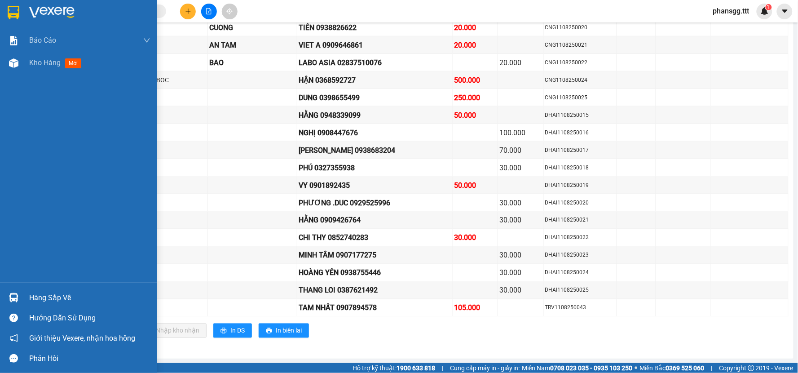
click at [20, 298] on div at bounding box center [14, 298] width 16 height 16
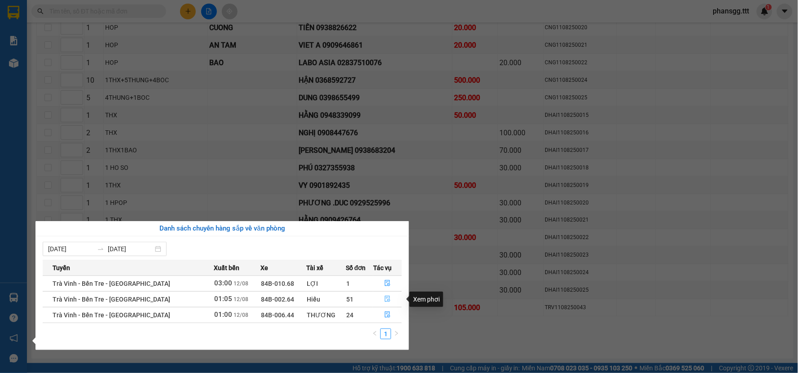
click at [385, 301] on icon "file-done" at bounding box center [387, 299] width 5 height 6
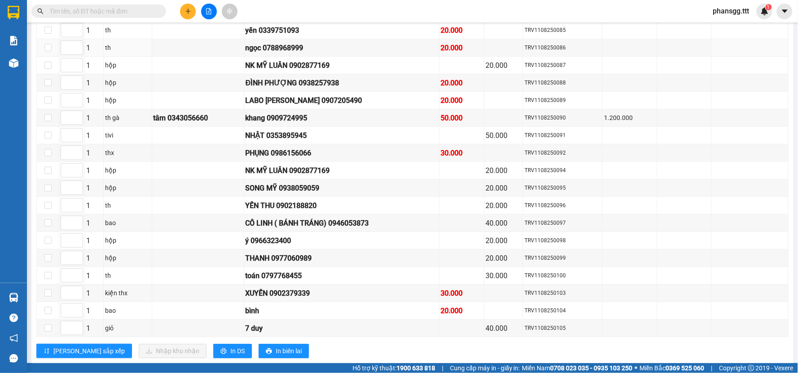
scroll to position [852, 0]
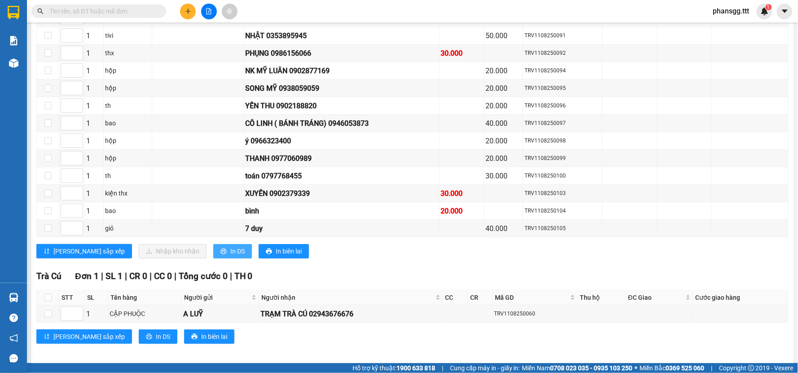
click at [230, 256] on span "In DS" at bounding box center [237, 251] width 14 height 10
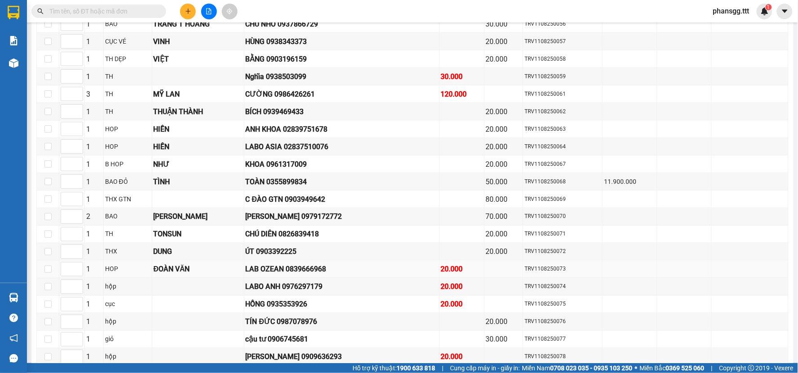
scroll to position [253, 0]
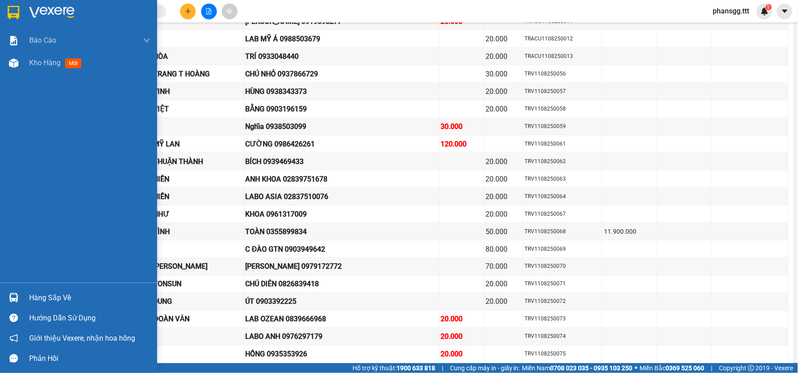
click at [48, 291] on div "Hàng sắp về" at bounding box center [89, 297] width 121 height 13
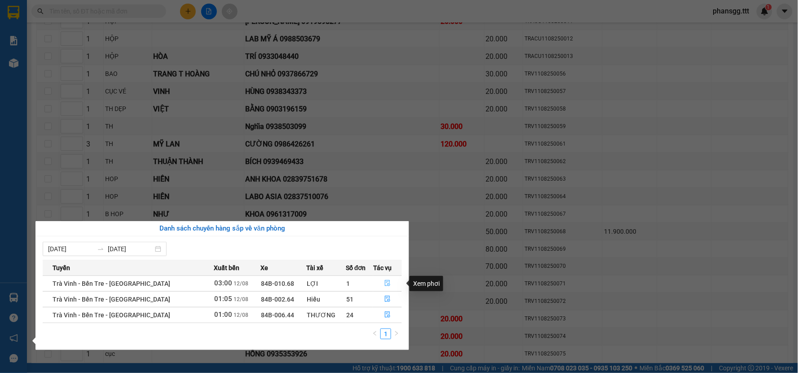
click at [385, 282] on icon "file-done" at bounding box center [387, 283] width 5 height 6
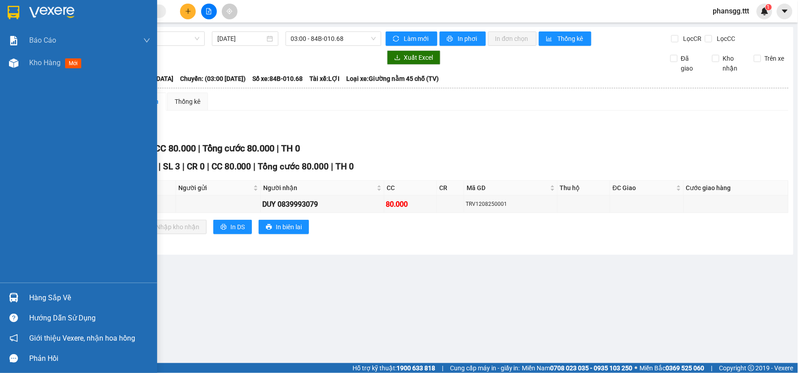
click at [33, 297] on div "Hàng sắp về" at bounding box center [89, 297] width 121 height 13
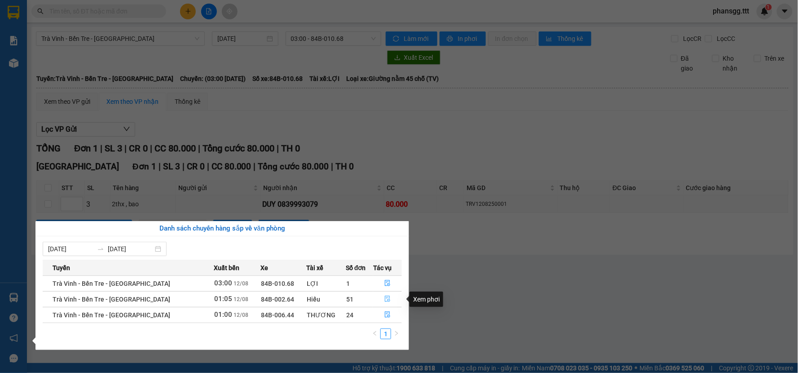
click at [387, 297] on icon "file-done" at bounding box center [387, 299] width 5 height 6
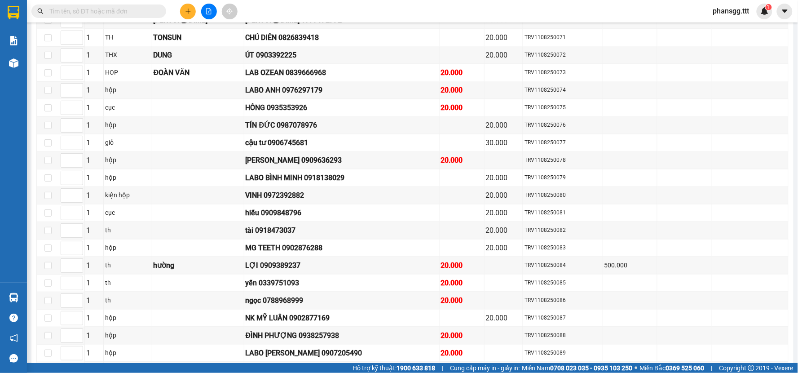
scroll to position [399, 0]
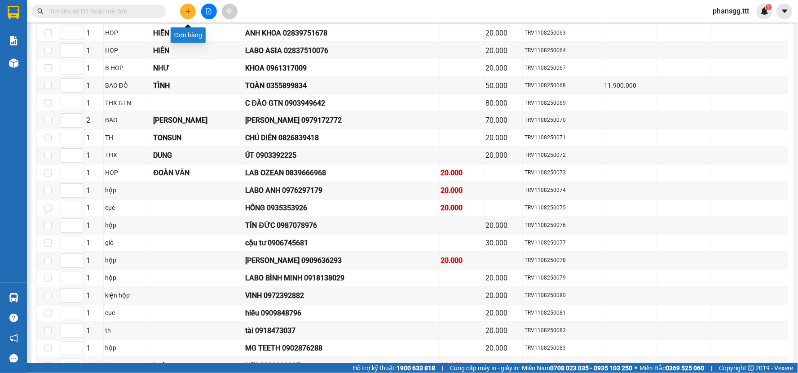
click at [185, 12] on icon "plus" at bounding box center [188, 11] width 6 height 6
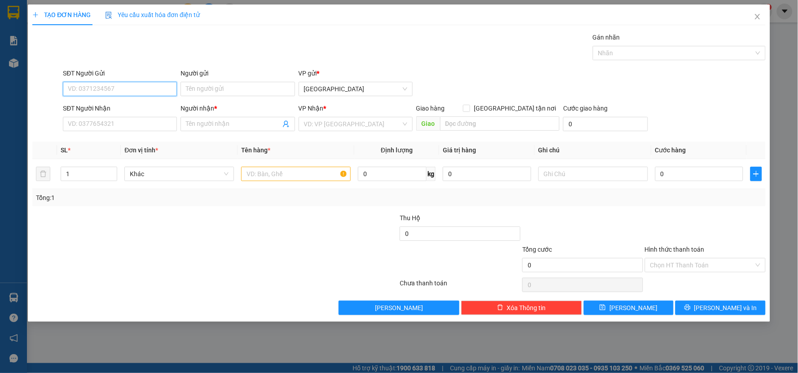
type input "."
click at [761, 13] on span "Close" at bounding box center [757, 16] width 25 height 25
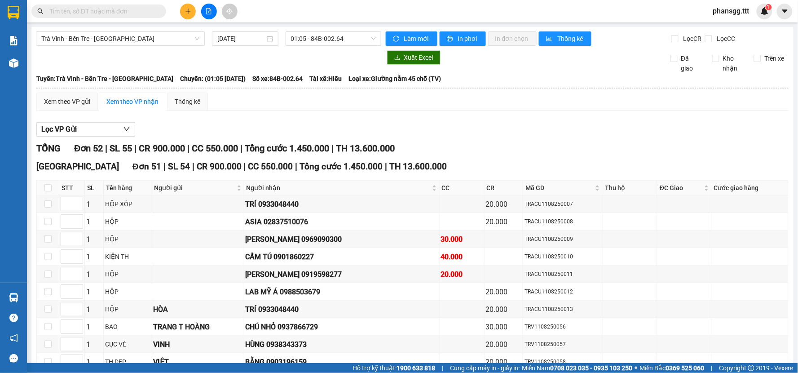
click at [135, 12] on input "text" at bounding box center [102, 11] width 106 height 10
click at [190, 8] on icon "plus" at bounding box center [188, 11] width 6 height 6
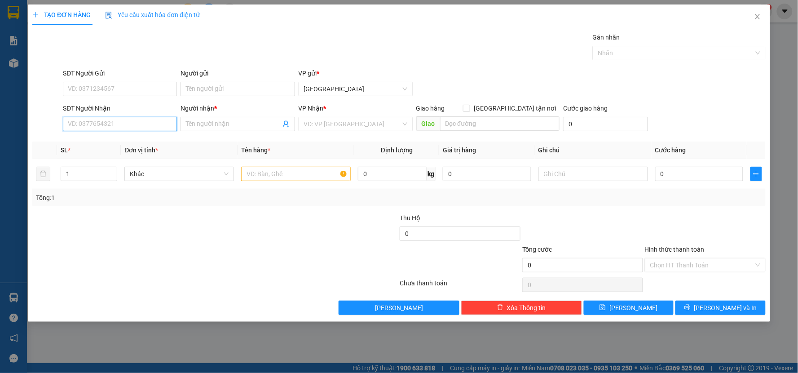
click at [90, 124] on input "SĐT Người Nhận" at bounding box center [120, 124] width 114 height 14
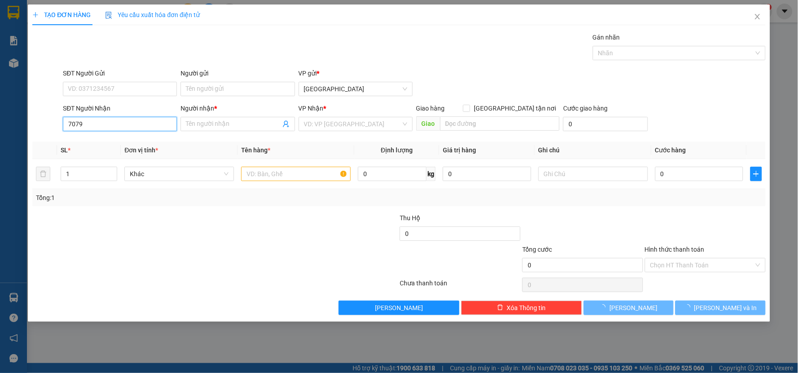
click at [90, 124] on input "7079" at bounding box center [120, 124] width 114 height 14
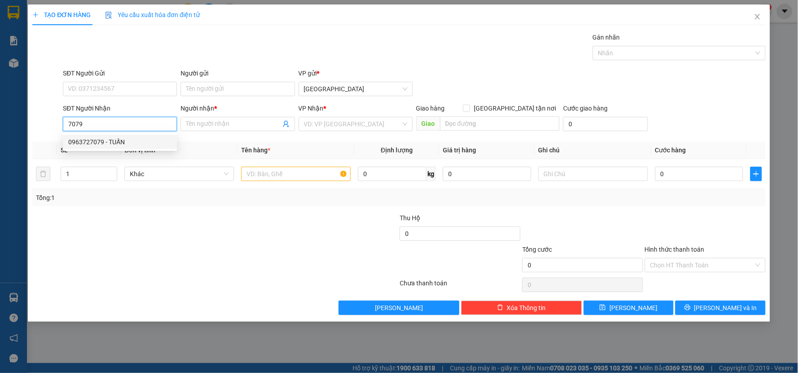
click at [89, 137] on div "0963727079 - TUẤN" at bounding box center [119, 142] width 103 height 10
type input "0963727079"
type input "TUẤN"
type input "0963727079"
click at [306, 177] on input "text" at bounding box center [296, 174] width 110 height 14
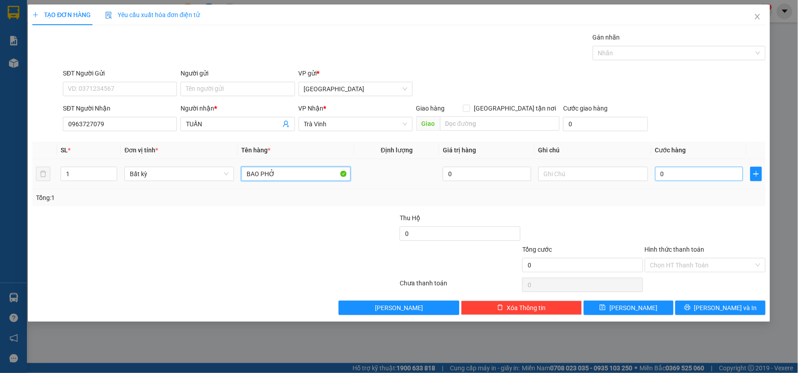
type input "BAO PHỞ"
click at [696, 171] on input "0" at bounding box center [699, 174] width 89 height 14
type input "2"
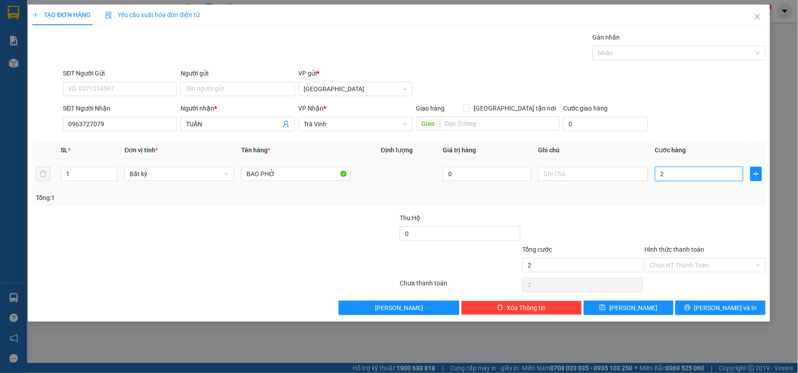
type input "20"
click at [689, 208] on div "Transit Pickup Surcharge Ids Transit Deliver Surcharge Ids Transit Deliver Surc…" at bounding box center [399, 173] width 734 height 283
type input "20.000"
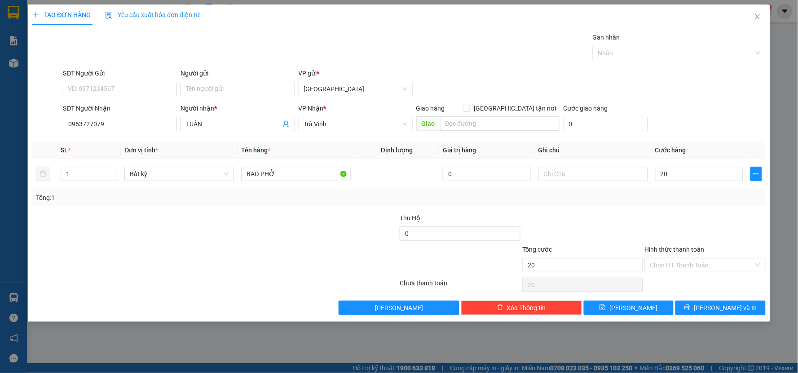
type input "20.000"
click at [715, 310] on span "[PERSON_NAME] và In" at bounding box center [726, 308] width 63 height 10
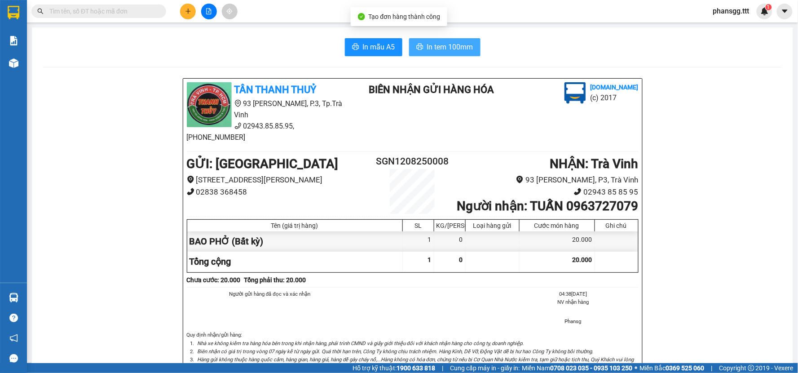
click at [420, 48] on button "In tem 100mm" at bounding box center [444, 47] width 71 height 18
click at [191, 12] on button at bounding box center [188, 12] width 16 height 16
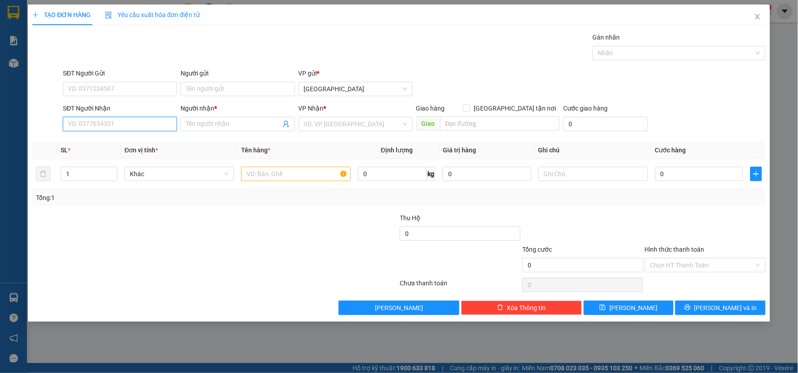
click at [155, 124] on input "SĐT Người Nhận" at bounding box center [120, 124] width 114 height 14
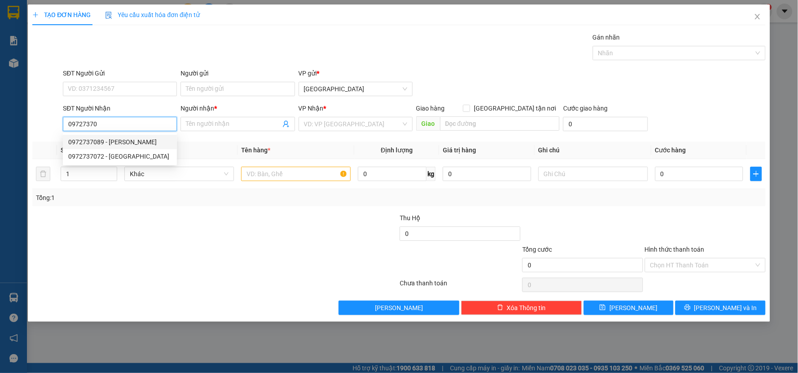
click at [132, 137] on div "0972737089 - [PERSON_NAME]" at bounding box center [119, 142] width 103 height 10
type input "0972737089"
type input "THUÝ DUY"
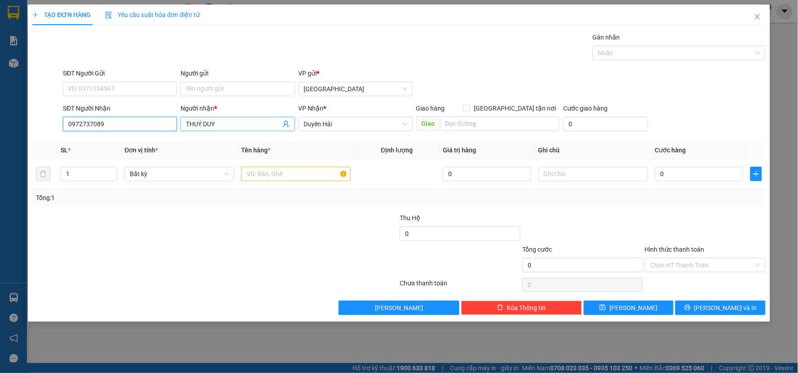
type input "0972737089"
drag, startPoint x: 221, startPoint y: 126, endPoint x: 204, endPoint y: 126, distance: 16.6
click at [204, 126] on input "THUÝ DUY" at bounding box center [233, 124] width 94 height 10
type input "THUÝ VY"
click at [276, 177] on input "text" at bounding box center [296, 174] width 110 height 14
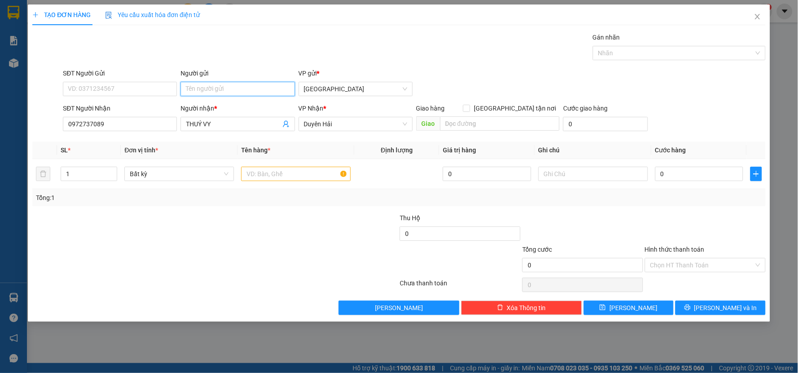
click at [242, 89] on input "Người gửi" at bounding box center [238, 89] width 114 height 14
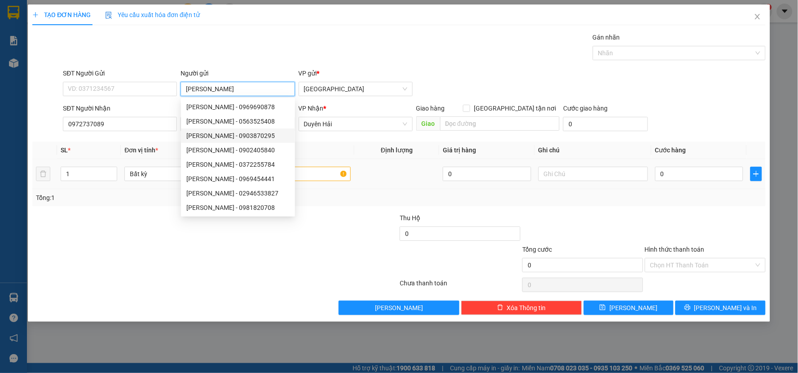
type input "[PERSON_NAME]"
drag, startPoint x: 328, startPoint y: 175, endPoint x: 328, endPoint y: 164, distance: 11.2
click at [328, 174] on input "text" at bounding box center [296, 174] width 110 height 14
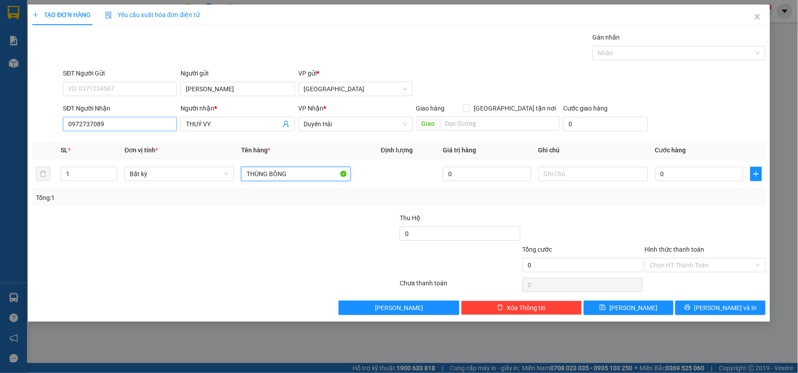
type input "THÙNG BÔNG"
drag, startPoint x: 122, startPoint y: 122, endPoint x: 55, endPoint y: 127, distance: 67.1
click at [55, 127] on div "SĐT Người Nhận 0972737089 Người nhận * THUÝ VY VP Nhận * Duyên Hải Giao hàng Gi…" at bounding box center [398, 118] width 735 height 31
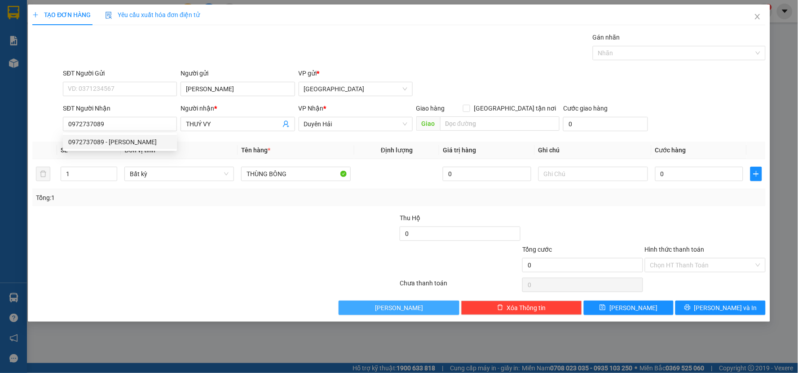
click at [367, 307] on button "[PERSON_NAME]" at bounding box center [399, 308] width 121 height 14
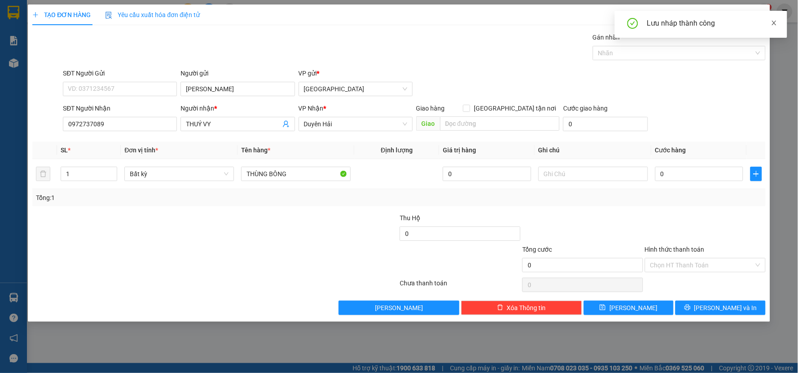
click at [773, 23] on icon "close" at bounding box center [774, 23] width 6 height 6
click at [757, 16] on icon "close" at bounding box center [757, 16] width 7 height 7
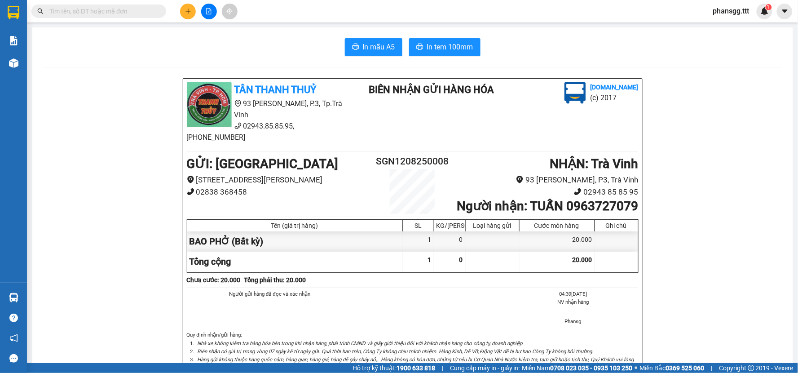
click at [95, 11] on input "text" at bounding box center [102, 11] width 106 height 10
paste input "0972737089"
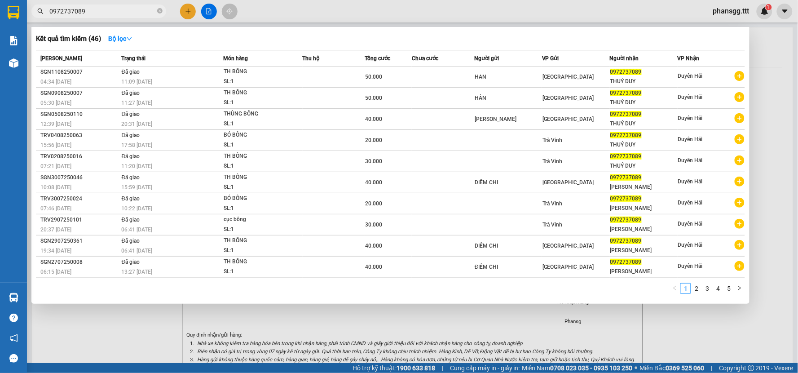
type input "0972737089"
click at [187, 292] on div "1 2 3 4 5" at bounding box center [390, 291] width 709 height 16
drag, startPoint x: 210, startPoint y: 342, endPoint x: 212, endPoint y: 329, distance: 13.2
click at [211, 337] on div at bounding box center [399, 186] width 798 height 373
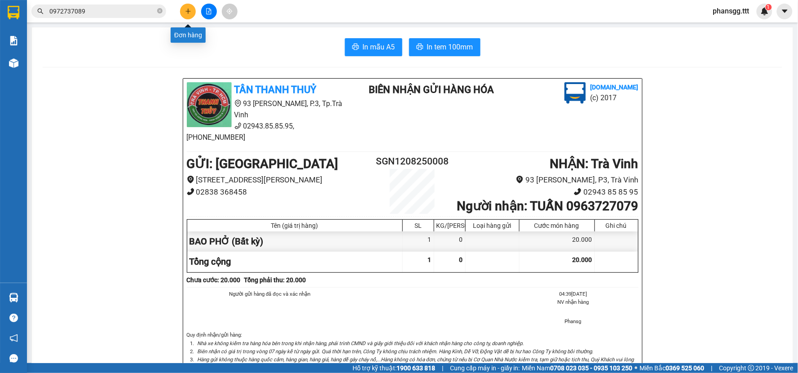
click at [186, 11] on icon "plus" at bounding box center [188, 11] width 5 height 0
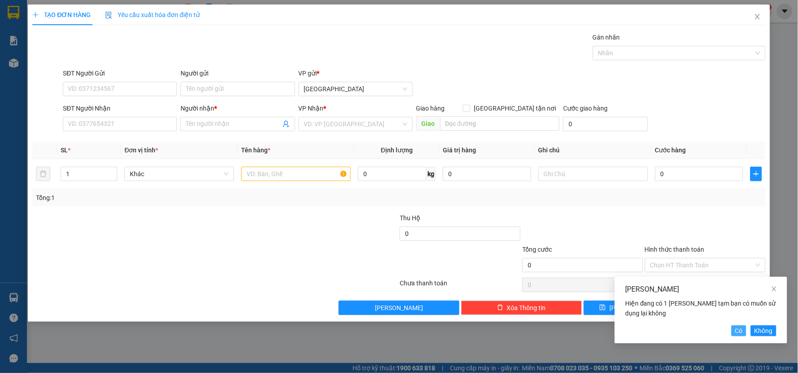
click at [739, 333] on span "Có" at bounding box center [739, 331] width 8 height 10
type input "[PERSON_NAME]"
type input "0972737089"
type input "THUÝ VY"
type input "THÙNG BÔNG"
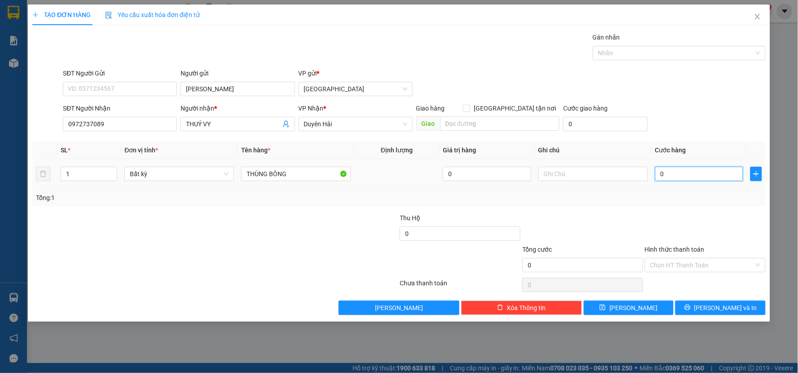
click at [687, 174] on input "0" at bounding box center [699, 174] width 89 height 14
type input "4"
type input "40"
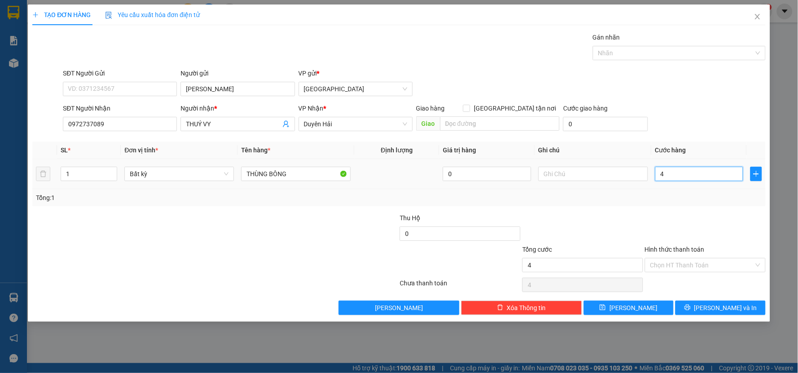
type input "40"
drag, startPoint x: 671, startPoint y: 176, endPoint x: 638, endPoint y: 192, distance: 37.2
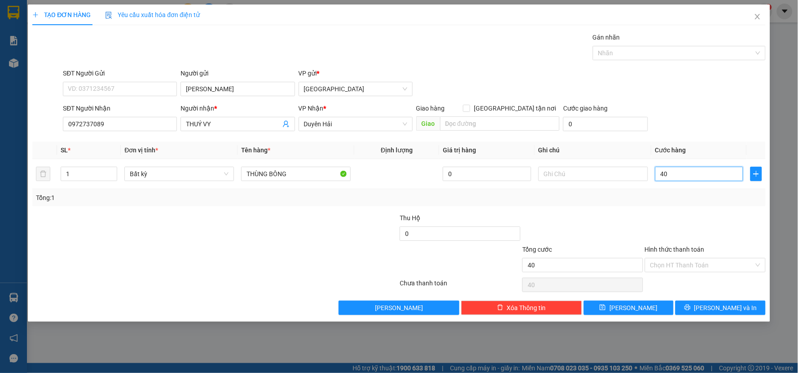
click at [638, 192] on div "SL * Đơn vị tính * Tên hàng * Định lượng Giá trị hàng Ghi chú Cước hàng 1 Bất k…" at bounding box center [399, 174] width 734 height 65
type input "0"
type input "005"
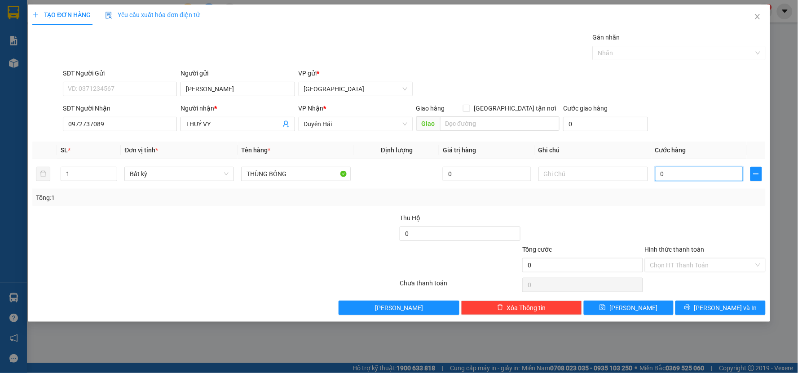
type input "5"
type input "0.050"
type input "50"
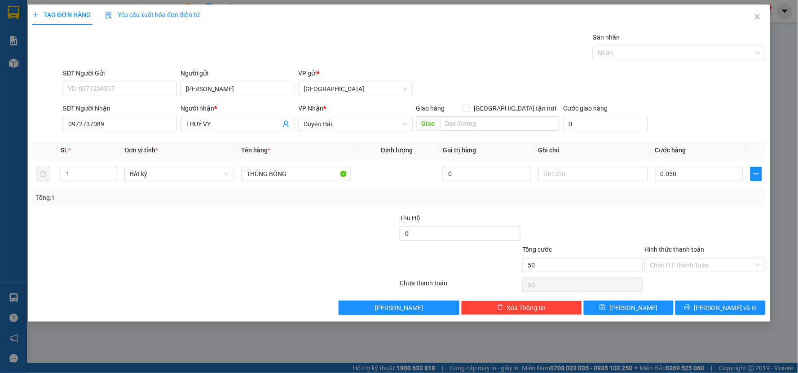
type input "50.000"
click at [640, 206] on div "Tổng: 1" at bounding box center [399, 197] width 734 height 17
drag, startPoint x: 709, startPoint y: 304, endPoint x: 690, endPoint y: 231, distance: 75.5
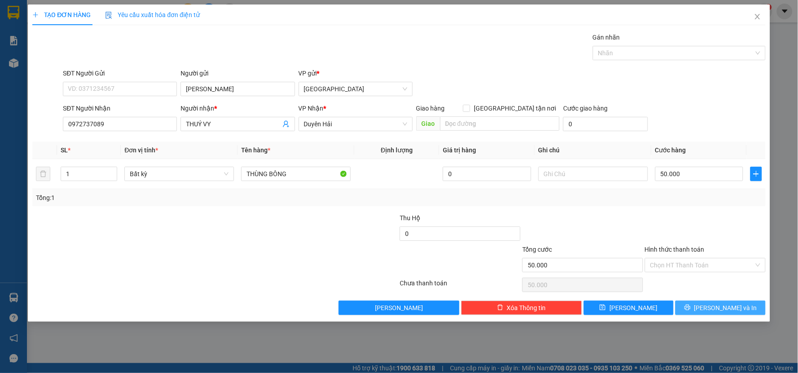
click at [710, 302] on button "[PERSON_NAME] và In" at bounding box center [721, 308] width 90 height 14
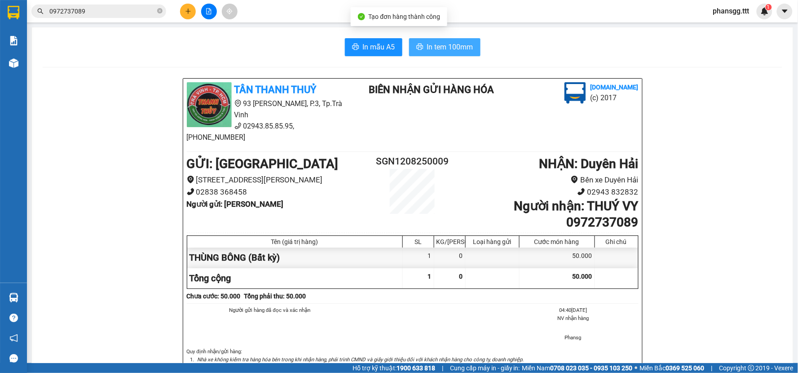
click at [465, 45] on span "In tem 100mm" at bounding box center [450, 46] width 46 height 11
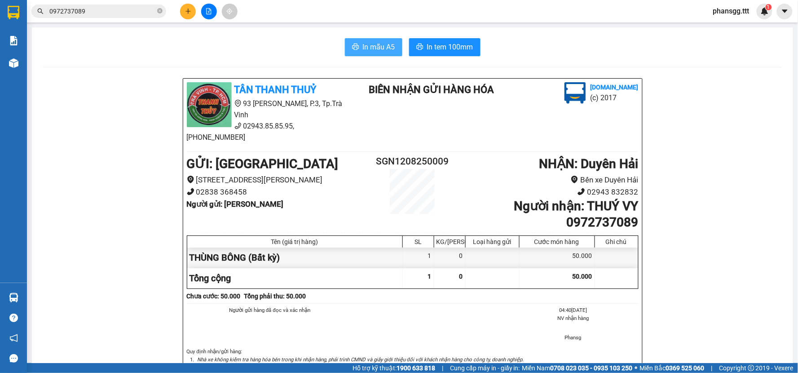
click at [372, 52] on span "In mẫu A5" at bounding box center [379, 46] width 32 height 11
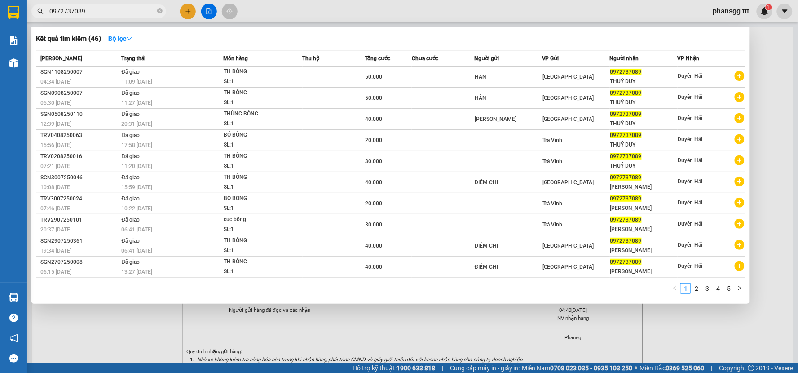
click at [101, 14] on input "0972737089" at bounding box center [102, 11] width 106 height 10
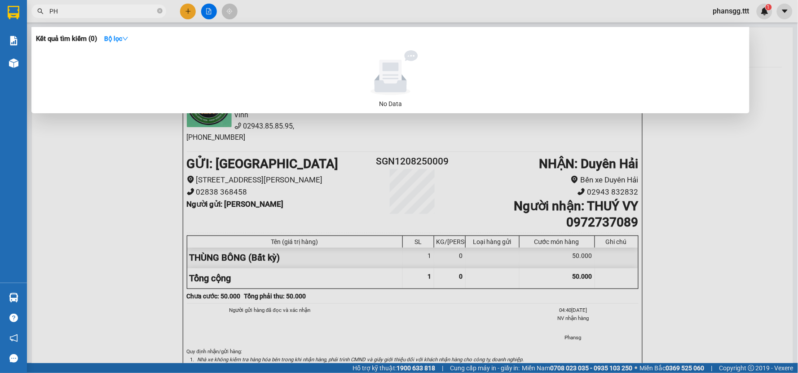
type input "P"
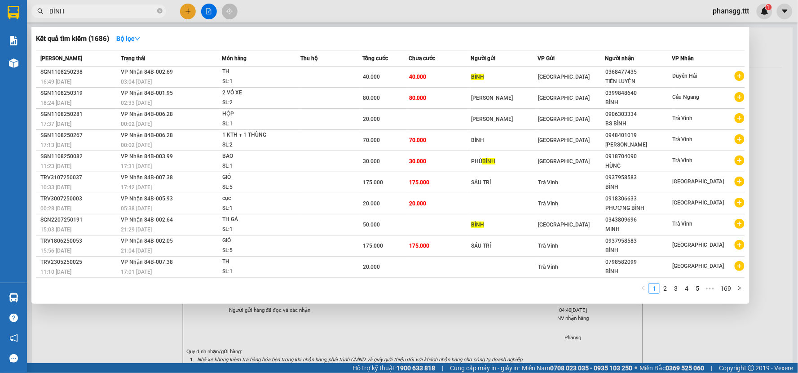
type input "BÌNH"
drag, startPoint x: 794, startPoint y: 112, endPoint x: 795, endPoint y: 155, distance: 43.1
click at [795, 155] on div at bounding box center [399, 186] width 798 height 373
click at [150, 13] on input "BÌNH" at bounding box center [102, 11] width 106 height 10
click at [663, 288] on link "2" at bounding box center [665, 288] width 10 height 10
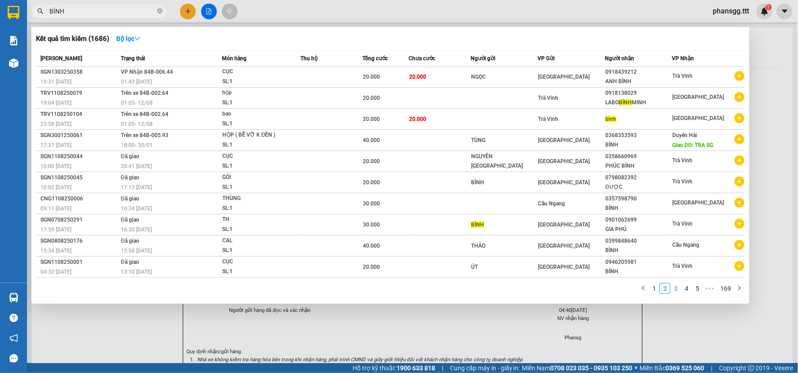
click at [675, 286] on link "3" at bounding box center [676, 288] width 10 height 10
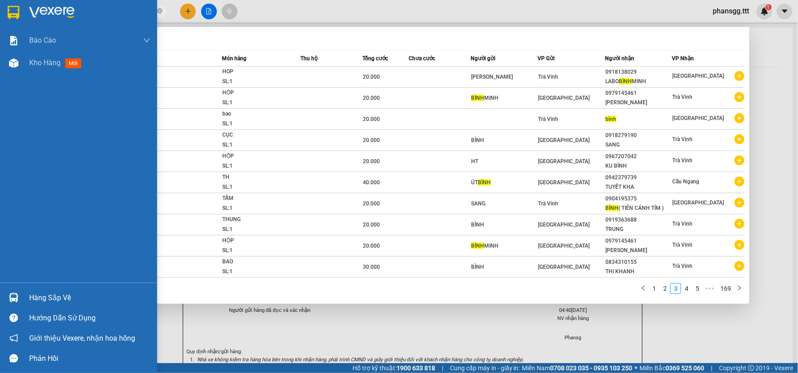
click at [7, 228] on div "Báo cáo Mẫu 1: Báo cáo dòng tiền theo nhân viên (nhân viên) Mẫu 3: Báo cáo dòng…" at bounding box center [78, 155] width 157 height 253
click at [35, 301] on div "Hàng sắp về" at bounding box center [89, 297] width 121 height 13
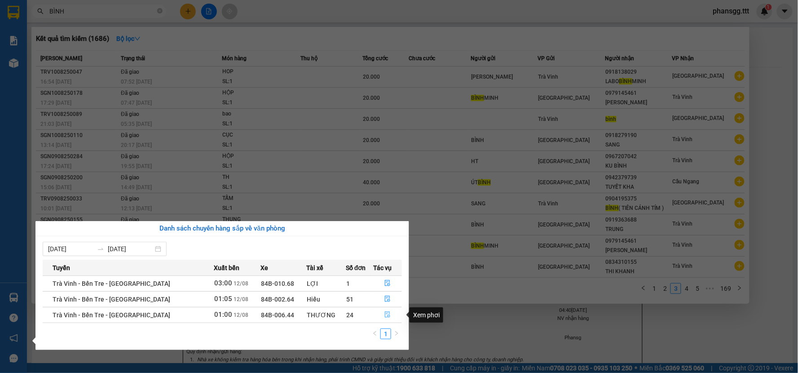
click at [385, 316] on icon "file-done" at bounding box center [388, 314] width 6 height 6
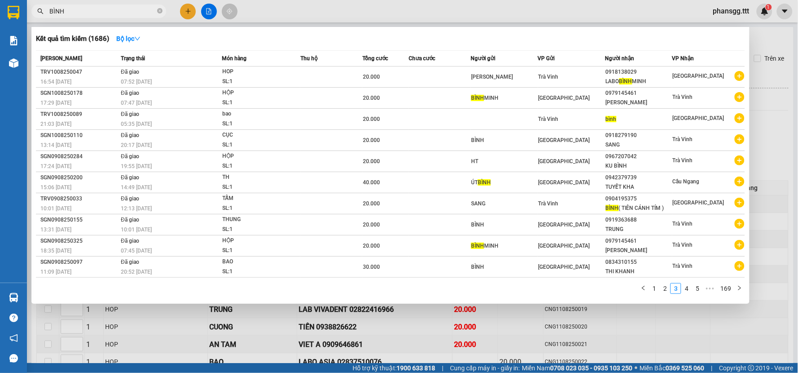
click at [553, 329] on div at bounding box center [399, 186] width 798 height 373
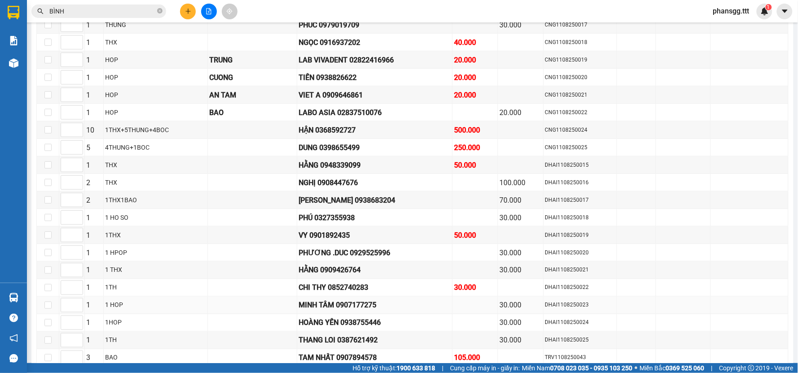
scroll to position [303, 0]
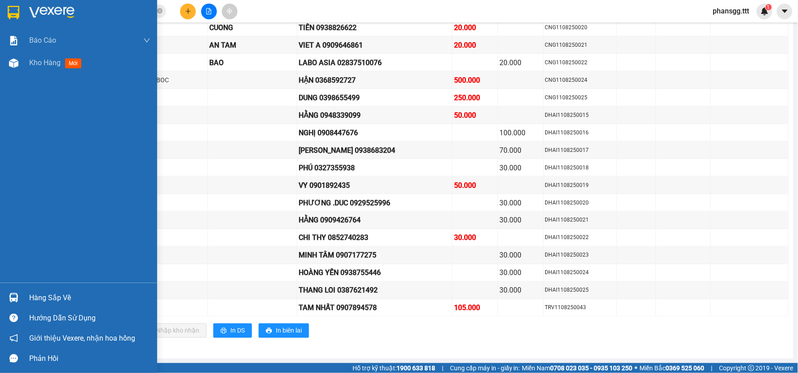
click at [3, 292] on div "Hàng sắp về" at bounding box center [78, 298] width 157 height 20
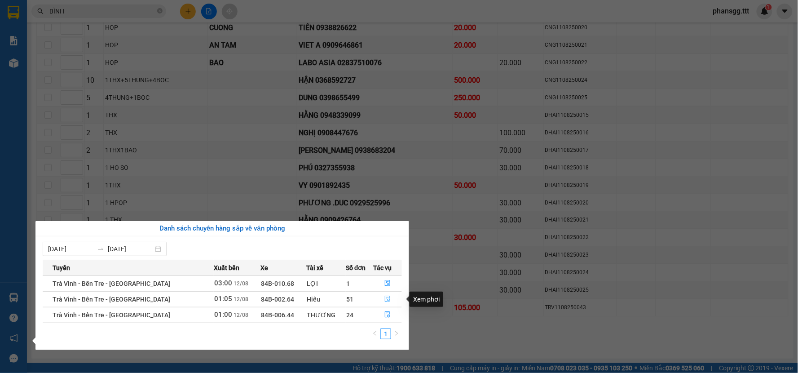
click at [388, 301] on icon "file-done" at bounding box center [388, 299] width 6 height 6
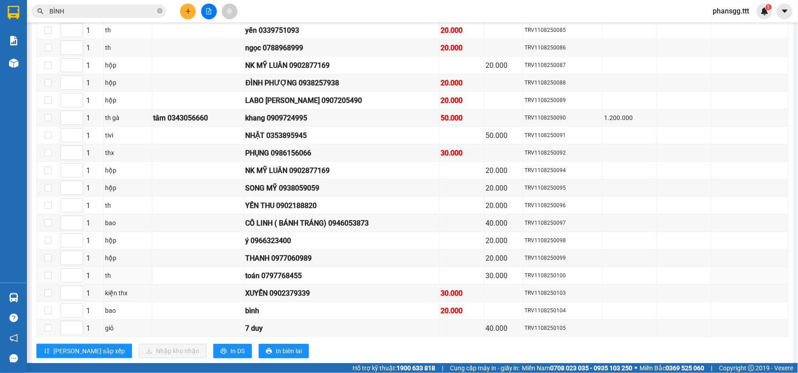
scroll to position [802, 0]
